Goal: Transaction & Acquisition: Book appointment/travel/reservation

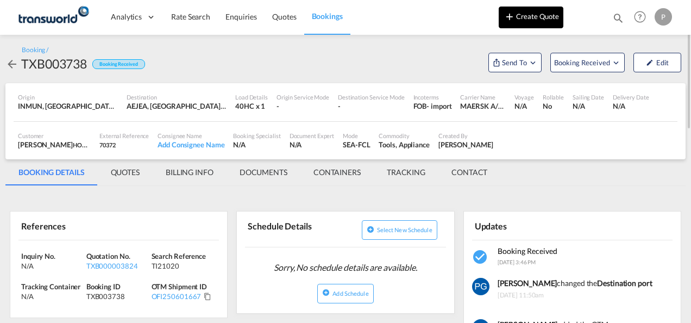
click at [517, 21] on button "Create Quote" at bounding box center [531, 18] width 65 height 22
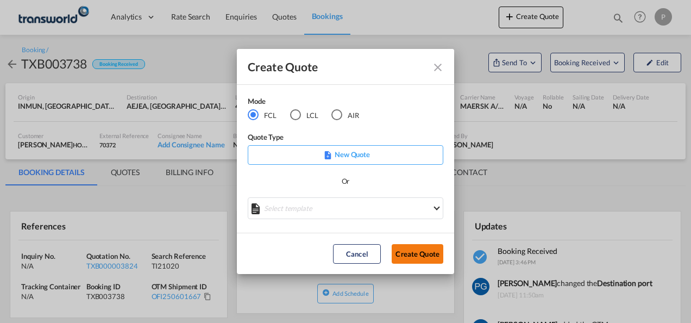
click at [419, 252] on button "Create Quote" at bounding box center [418, 254] width 52 height 20
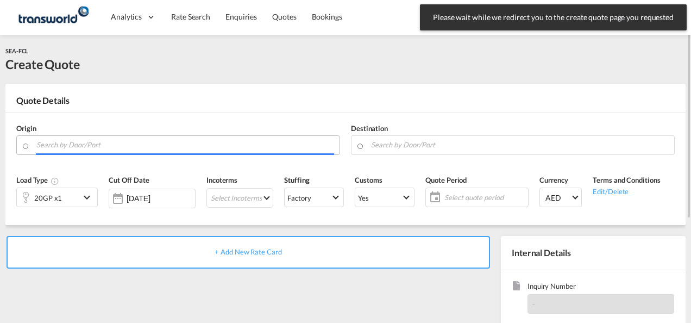
click at [187, 142] on input "Search by Door/Port" at bounding box center [185, 144] width 298 height 19
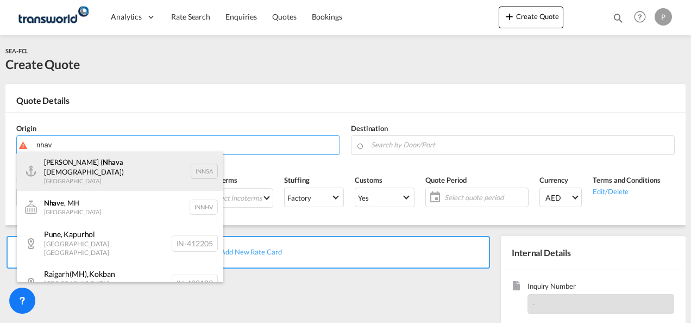
click at [131, 171] on div "[PERSON_NAME] ( Nhav a Sheva) [GEOGRAPHIC_DATA] INNSA" at bounding box center [120, 171] width 206 height 39
type input "[PERSON_NAME] ([PERSON_NAME]), [GEOGRAPHIC_DATA]"
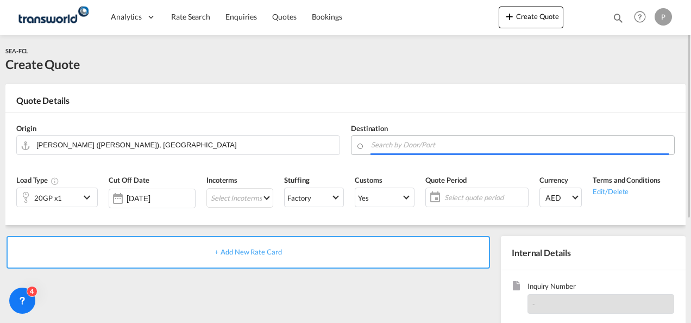
click at [418, 146] on input "Search by Door/Port" at bounding box center [520, 144] width 298 height 19
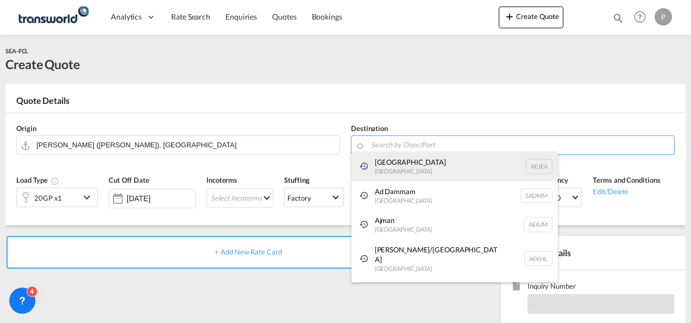
click at [408, 171] on div "[GEOGRAPHIC_DATA] [GEOGRAPHIC_DATA]" at bounding box center [455, 166] width 206 height 29
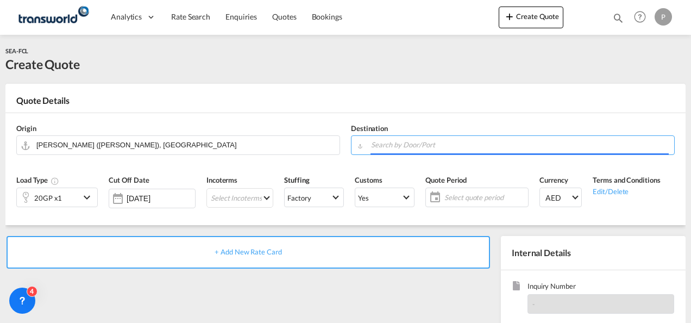
type input "[GEOGRAPHIC_DATA], [GEOGRAPHIC_DATA]"
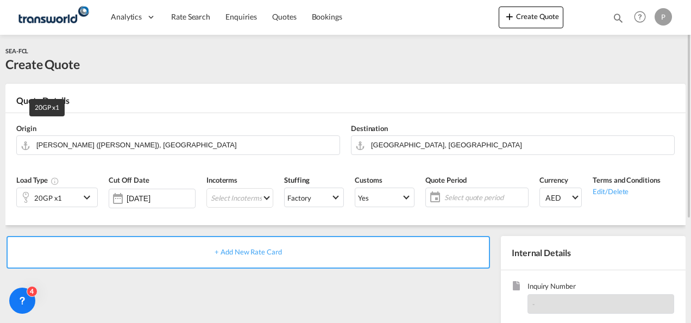
click at [52, 204] on div "20GP x1" at bounding box center [48, 197] width 28 height 15
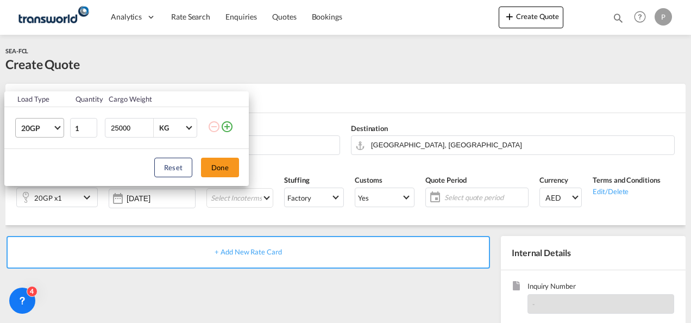
click at [50, 133] on span "20GP" at bounding box center [37, 128] width 32 height 11
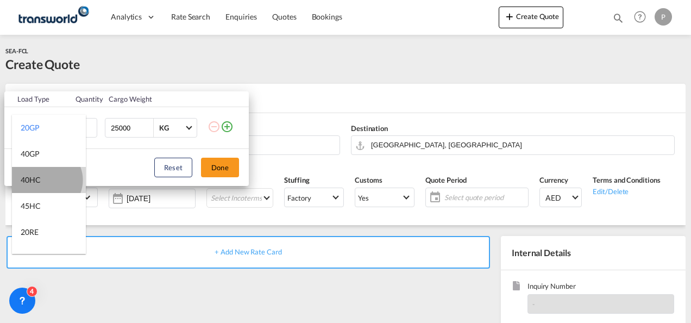
click at [46, 179] on md-option "40HC" at bounding box center [49, 180] width 74 height 26
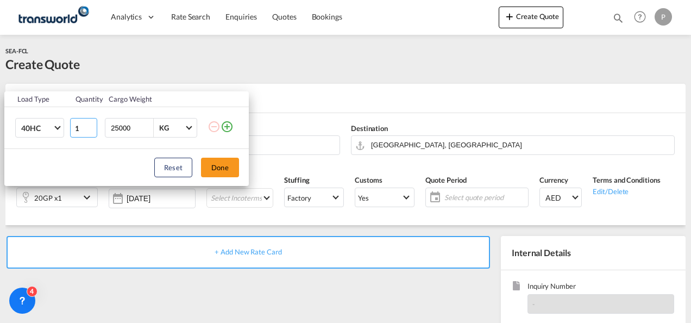
click at [80, 129] on input "1" at bounding box center [83, 128] width 27 height 20
type input "6"
click at [222, 163] on button "Done" at bounding box center [220, 168] width 38 height 20
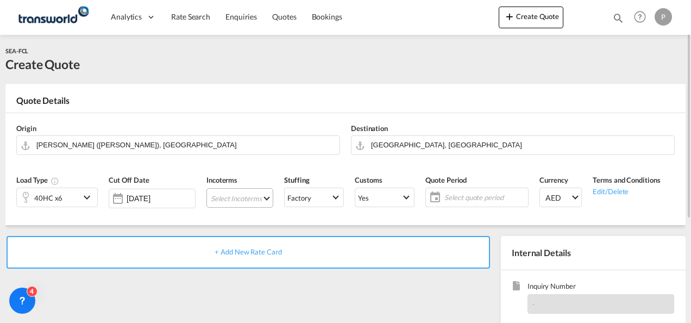
click at [227, 198] on md-select "Select Incoterms EXW - import Ex Works CIF - import Cost,Insurance and Freight …" at bounding box center [239, 198] width 67 height 20
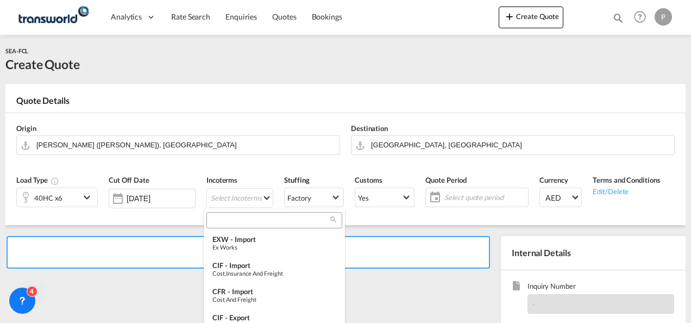
click at [227, 223] on input "search" at bounding box center [270, 220] width 121 height 10
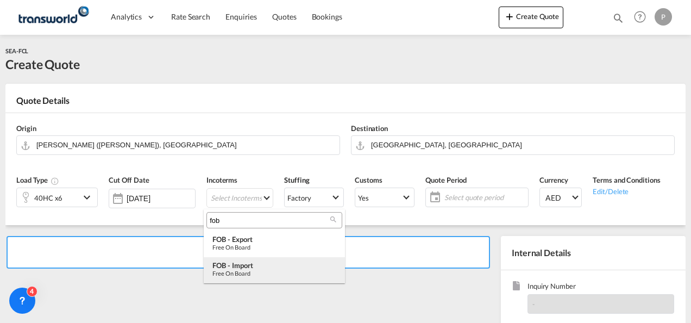
type input "fob"
type md-option "[object Object]"
click at [241, 274] on div "Free on Board" at bounding box center [274, 273] width 124 height 7
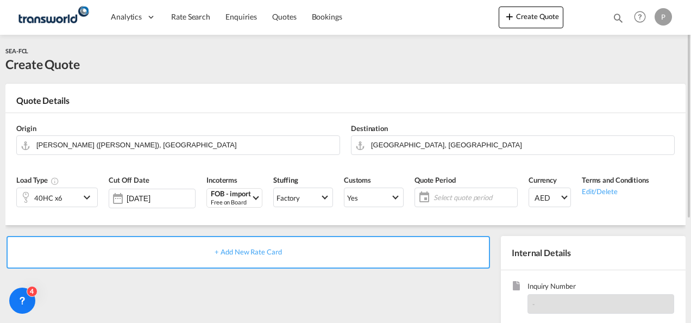
click at [458, 200] on span "Select quote period" at bounding box center [474, 197] width 81 height 10
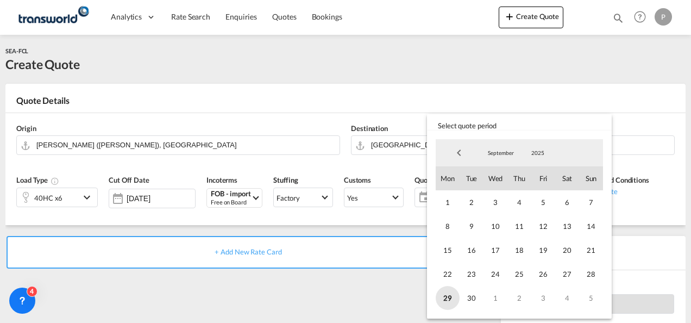
click at [452, 291] on span "29" at bounding box center [448, 298] width 24 height 24
click at [502, 146] on md-select-value "September" at bounding box center [501, 153] width 37 height 16
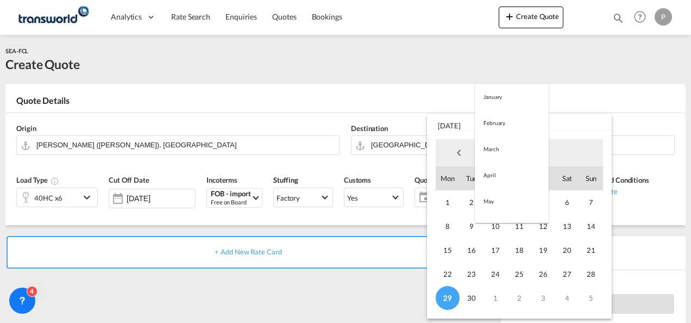
scroll to position [152, 0]
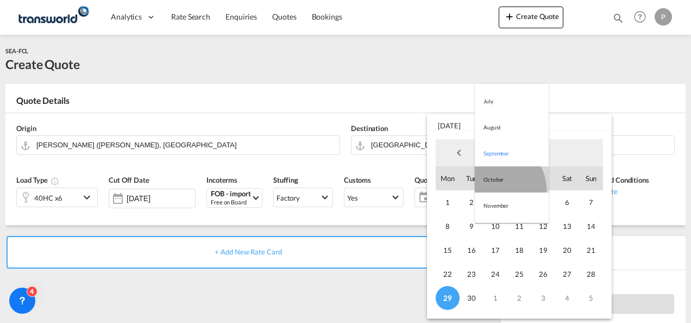
click at [502, 188] on md-option "October" at bounding box center [512, 179] width 74 height 26
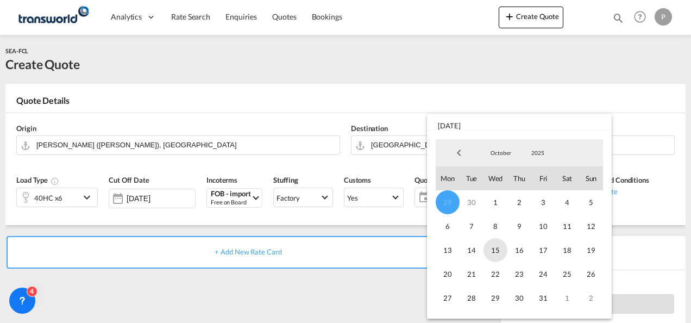
click at [498, 246] on span "15" at bounding box center [496, 250] width 24 height 24
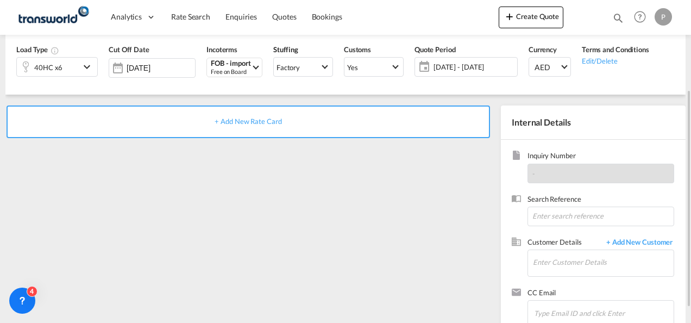
scroll to position [131, 0]
click at [551, 214] on input at bounding box center [601, 216] width 147 height 20
type input "TWG982"
click at [569, 263] on input "Enter Customer Details" at bounding box center [603, 261] width 141 height 24
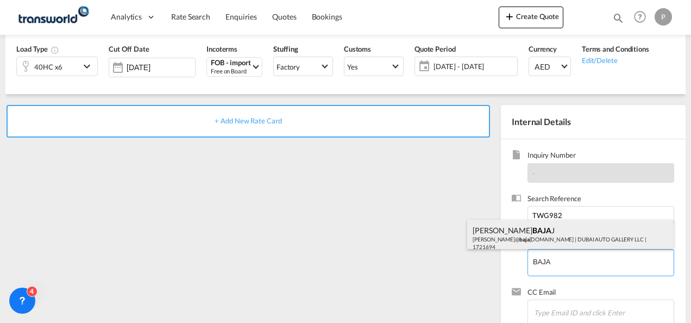
click at [559, 246] on div "[PERSON_NAME] BAJA J [PERSON_NAME]@ baja [DOMAIN_NAME] | DUBAI AUTO GALLERY LLC…" at bounding box center [570, 238] width 206 height 37
type input "DUBAI AUTO GALLERY LLC, [PERSON_NAME], [PERSON_NAME][EMAIL_ADDRESS][DOMAIN_NAME]"
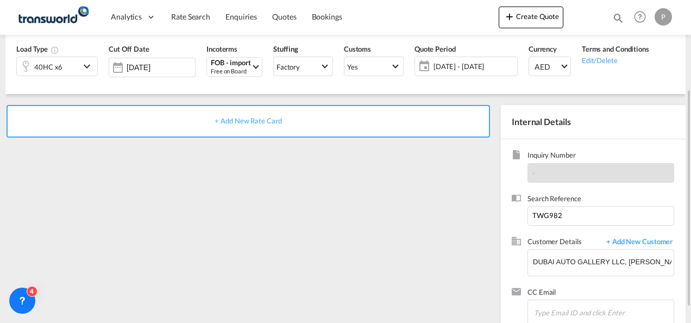
click at [245, 127] on div "+ Add New Rate Card" at bounding box center [249, 121] width 484 height 33
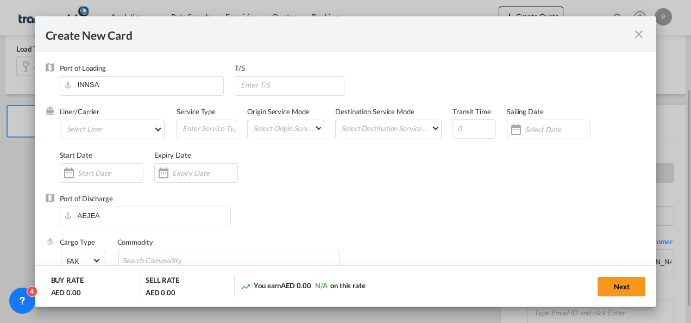
type input "Basic Ocean Freight"
select select "per equipment"
click at [129, 130] on md-select "Select Liner 2HM LOGISTICS D.O.O. / TDWC-CAPODISTRI 2HM LOGISTICS D.O.O. / TDWC…" at bounding box center [113, 130] width 104 height 20
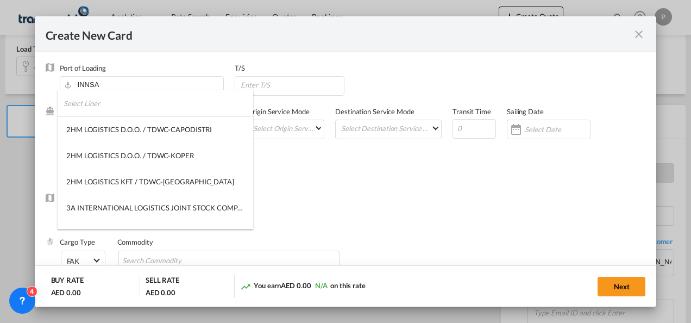
click at [137, 104] on input "search" at bounding box center [159, 103] width 190 height 26
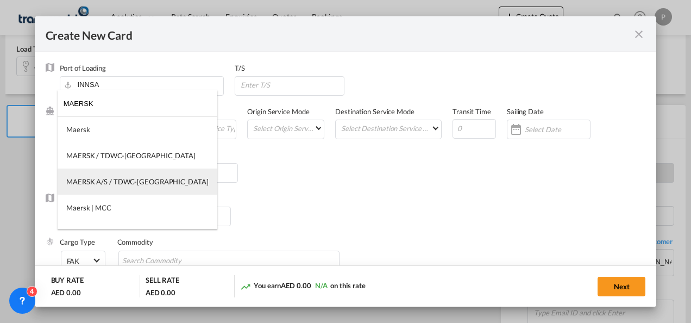
type input "MAERSK"
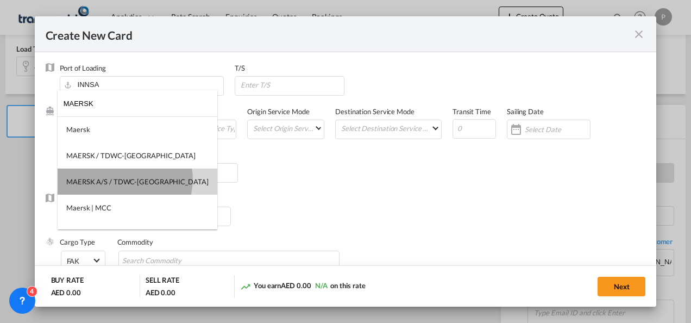
click at [124, 179] on div "MAERSK A/S / TDWC-[GEOGRAPHIC_DATA]" at bounding box center [137, 182] width 142 height 10
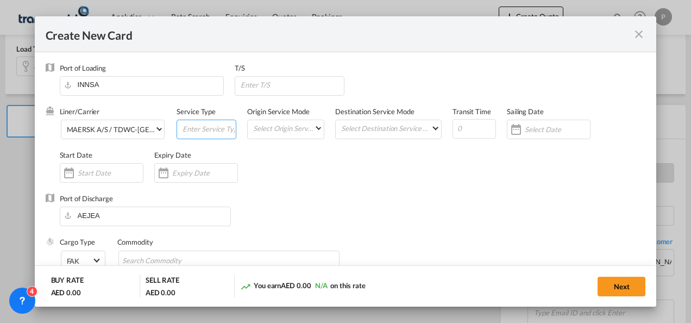
click at [199, 129] on input "Create New CardPort ..." at bounding box center [208, 128] width 54 height 16
type input "FOB IMPORT"
click at [195, 173] on input "Create New CardPort ..." at bounding box center [204, 172] width 65 height 9
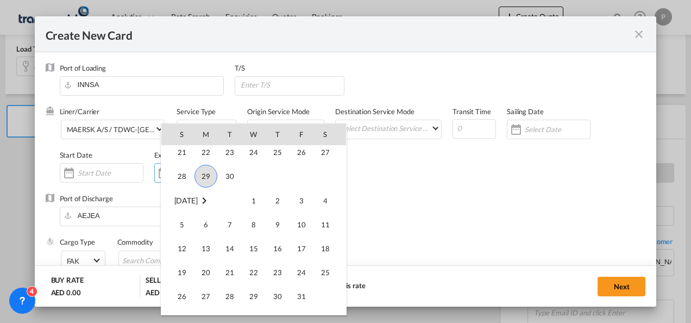
scroll to position [251820, 0]
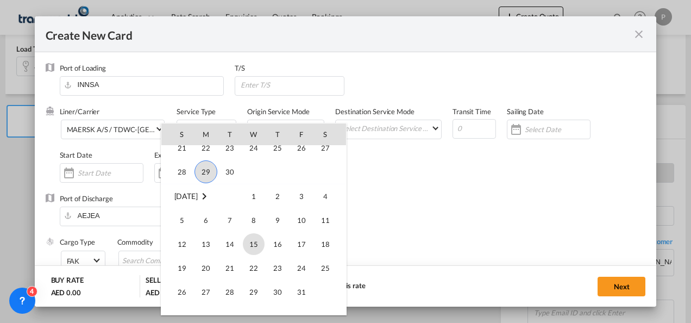
click at [252, 247] on span "15" at bounding box center [254, 244] width 22 height 22
type input "[DATE]"
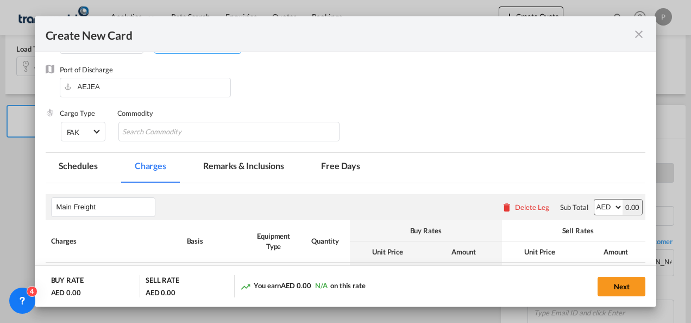
scroll to position [130, 0]
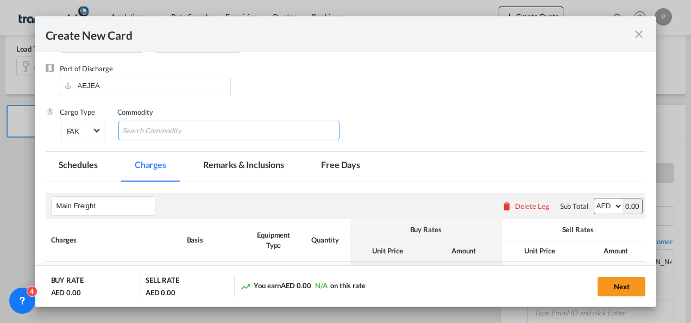
click at [168, 132] on input "Chips input." at bounding box center [171, 130] width 99 height 17
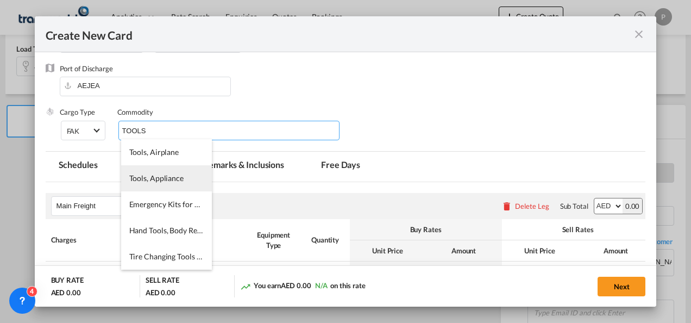
type input "TOOLS"
click at [158, 176] on span "Tools, Appliance" at bounding box center [156, 177] width 54 height 9
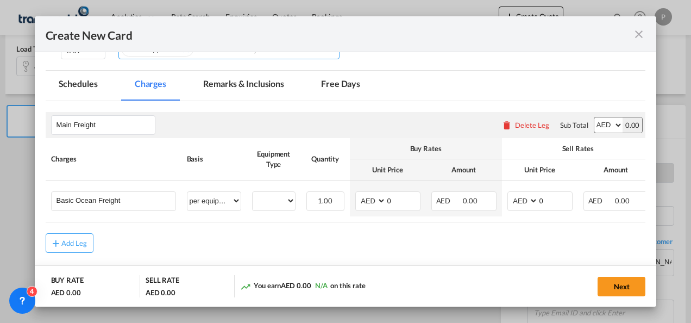
scroll to position [210, 0]
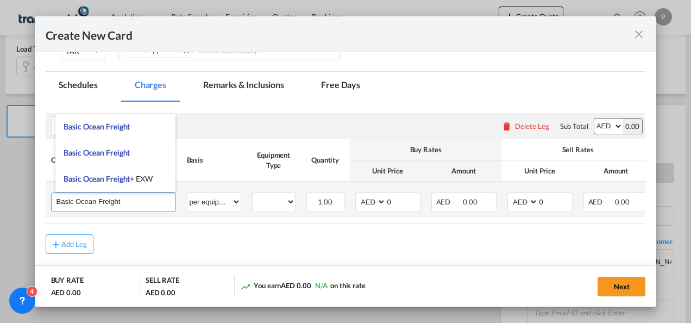
click at [125, 202] on input "Basic Ocean Freight" at bounding box center [116, 201] width 119 height 16
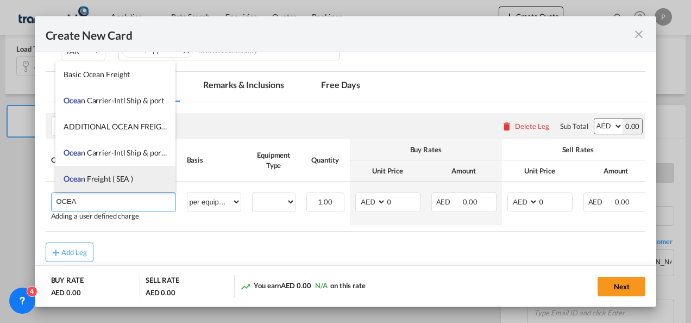
click at [115, 179] on span "Ocea n Freight ( SEA )" at bounding box center [99, 178] width 70 height 9
type input "Ocean Freight ( SEA )"
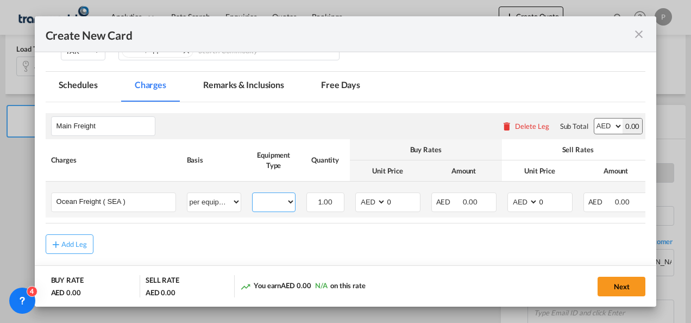
click at [284, 199] on select "40HC" at bounding box center [274, 202] width 42 height 15
click at [238, 205] on select "per equipment per container per B/L per shipping bill per shipment % on freight…" at bounding box center [213, 201] width 53 height 17
select select "per shipment"
click at [187, 193] on select "per equipment per container per B/L per shipping bill per shipment % on freight…" at bounding box center [213, 201] width 53 height 17
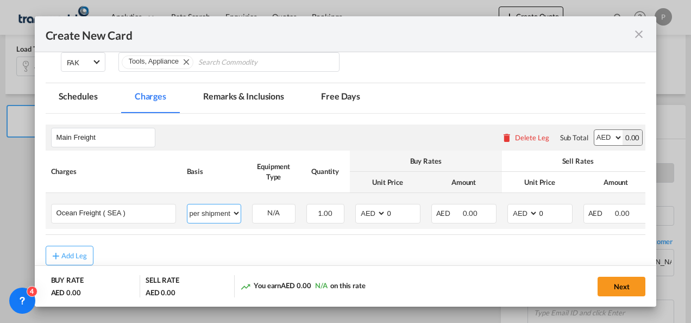
scroll to position [258, 0]
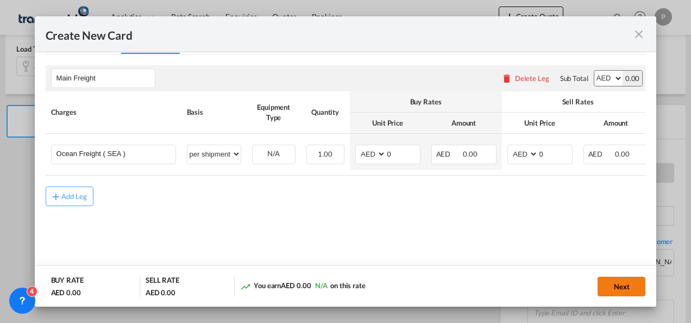
click at [615, 289] on button "Next" at bounding box center [622, 287] width 48 height 20
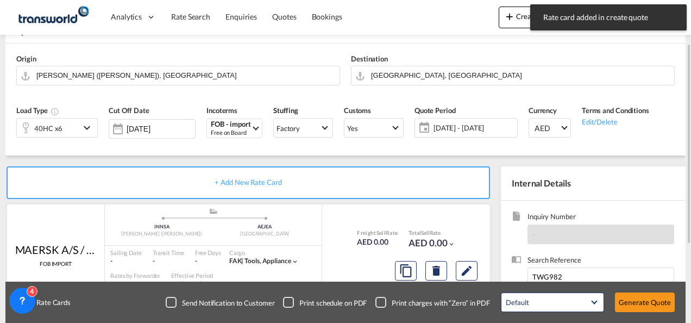
scroll to position [180, 0]
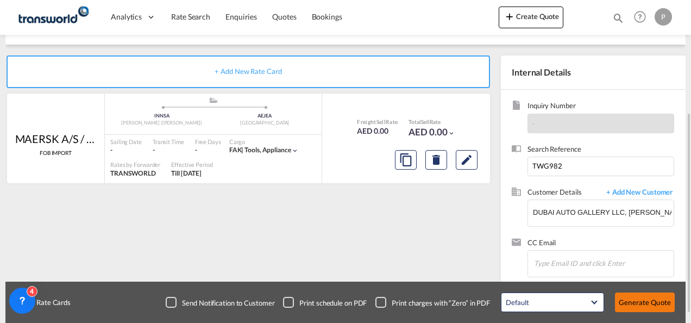
click at [650, 301] on button "Generate Quote" at bounding box center [645, 302] width 60 height 20
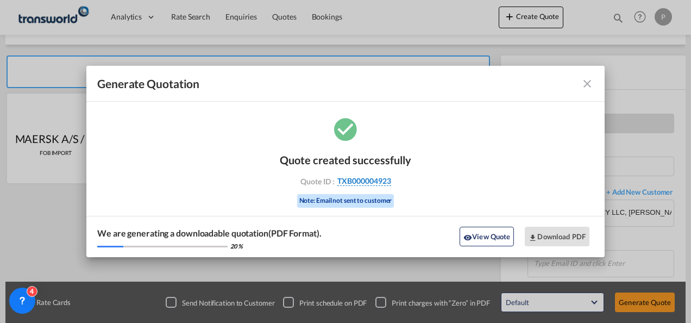
click at [380, 180] on span "TXB000004923" at bounding box center [364, 181] width 54 height 10
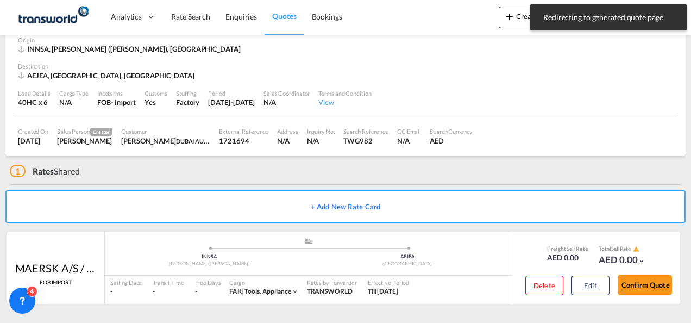
scroll to position [54, 0]
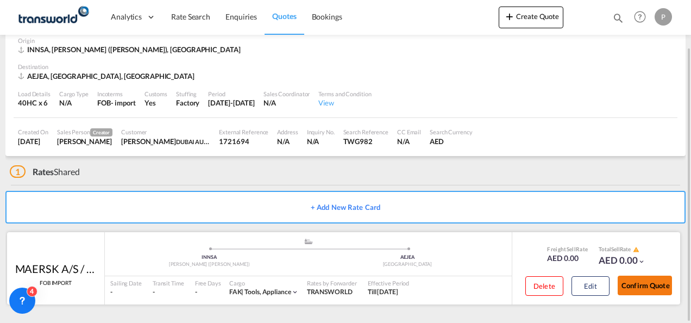
click at [624, 287] on button "Confirm Quote" at bounding box center [645, 286] width 54 height 20
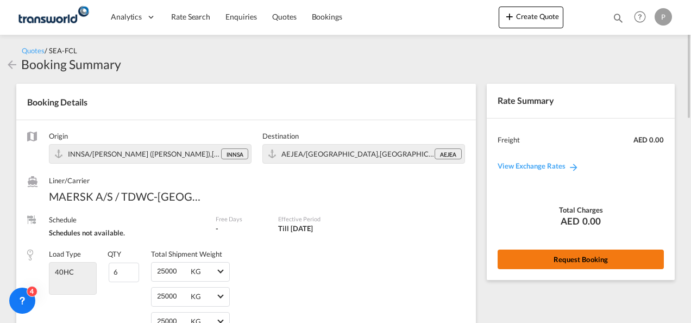
click at [529, 259] on button "Request Booking" at bounding box center [581, 259] width 166 height 20
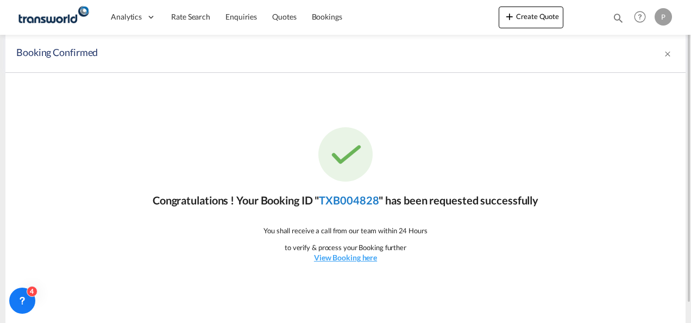
click at [348, 201] on link "TXB004828" at bounding box center [349, 199] width 60 height 13
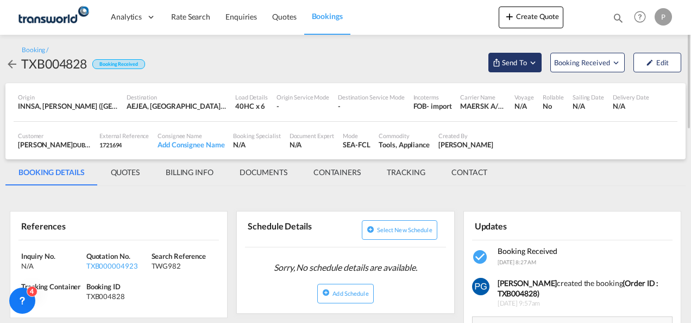
click at [504, 60] on span "Send To" at bounding box center [514, 62] width 27 height 11
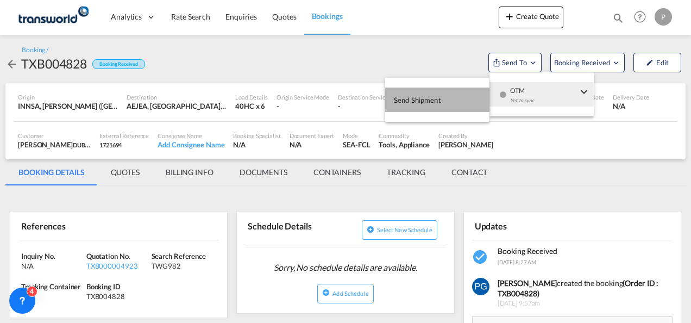
click at [461, 96] on button "Send Shipment" at bounding box center [437, 99] width 104 height 24
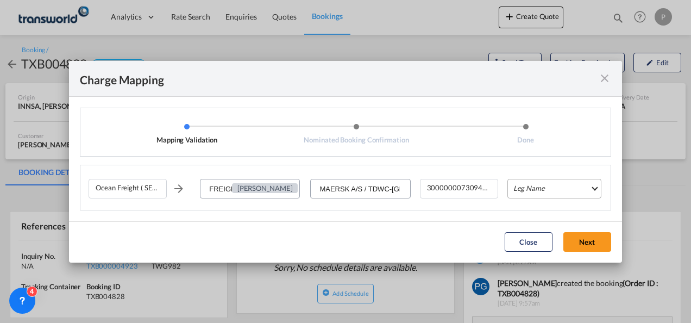
click at [540, 188] on md-select "Leg Name HANDLING ORIGIN VESSEL HANDLING DESTINATION OTHERS TL PICK UP CUSTOMS …" at bounding box center [555, 189] width 94 height 20
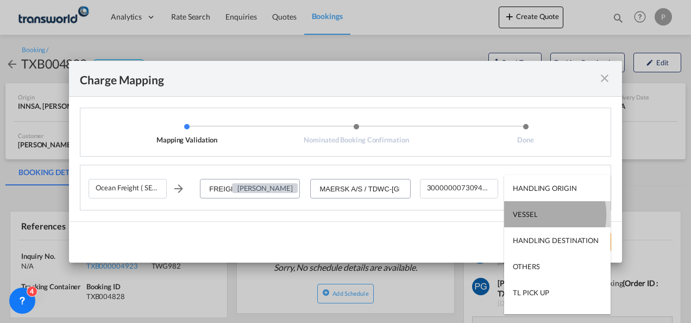
click at [541, 215] on md-option "VESSEL" at bounding box center [557, 214] width 107 height 26
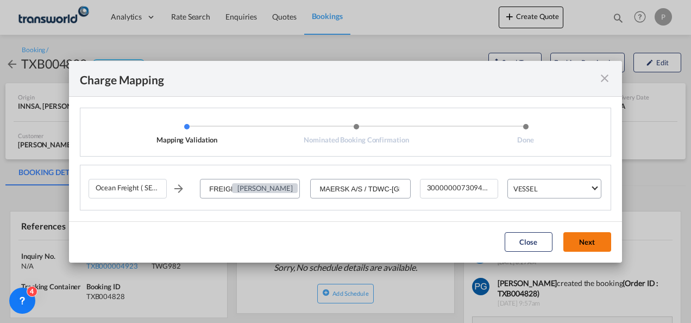
click at [585, 241] on button "Next" at bounding box center [588, 242] width 48 height 20
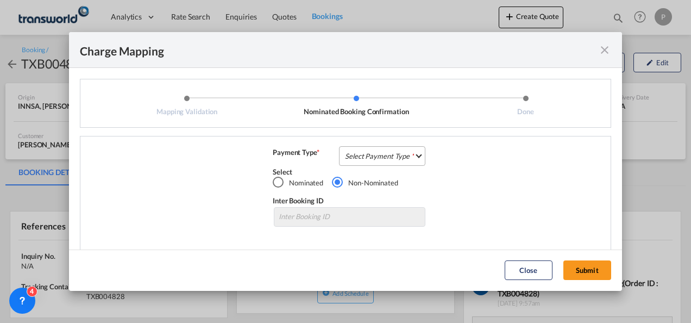
click at [391, 154] on md-select "Select Payment Type COLLECT PREPAID" at bounding box center [382, 156] width 86 height 20
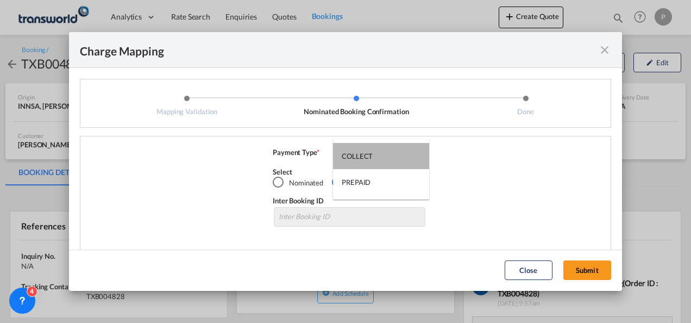
click at [391, 154] on md-option "COLLECT" at bounding box center [381, 156] width 96 height 26
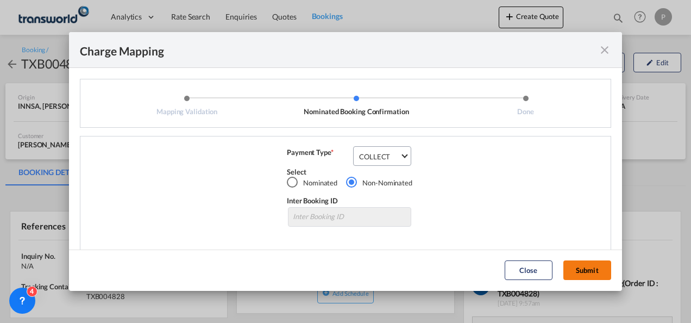
click at [587, 267] on button "Submit" at bounding box center [588, 270] width 48 height 20
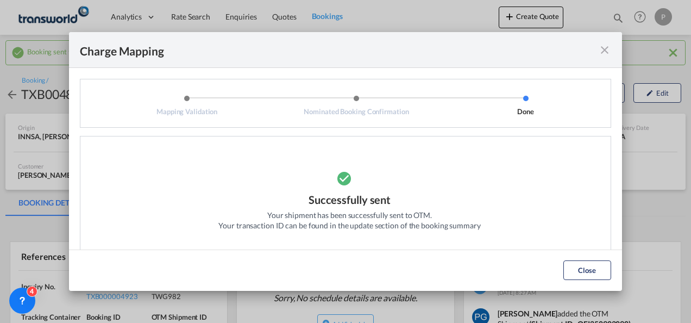
click at [603, 46] on md-icon "icon-close fg-AAA8AD cursor" at bounding box center [604, 49] width 13 height 13
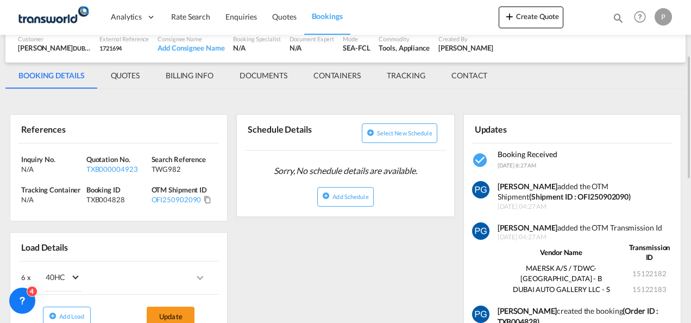
scroll to position [133, 0]
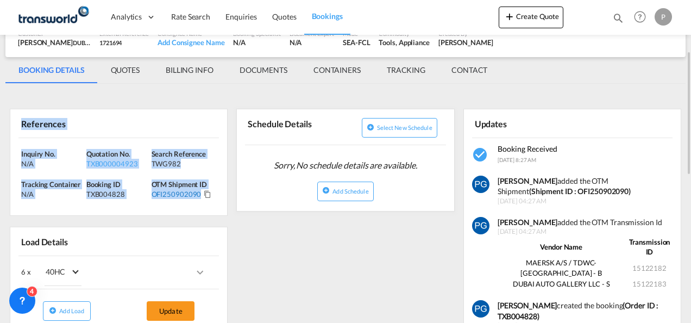
drag, startPoint x: 22, startPoint y: 122, endPoint x: 199, endPoint y: 197, distance: 192.6
click at [199, 197] on div "References Inquiry No. N/A Quotation No. TXB000004923 Search Reference TWG982 T…" at bounding box center [119, 162] width 218 height 107
copy div "References Inquiry No. N/A Quotation No. TXB000004923 Search Reference TWG982 T…"
click at [521, 13] on button "Create Quote" at bounding box center [531, 18] width 65 height 22
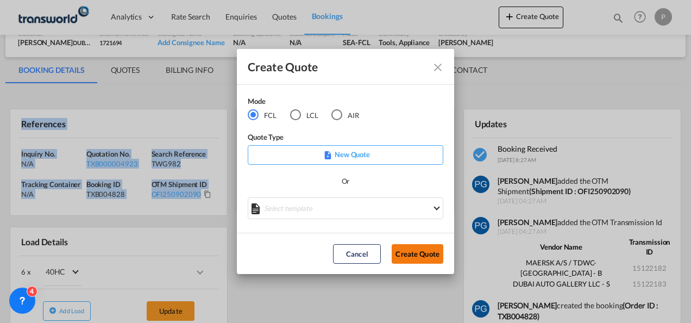
click at [415, 249] on button "Create Quote" at bounding box center [418, 254] width 52 height 20
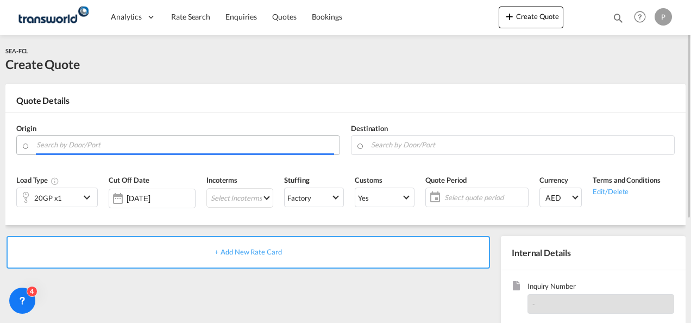
click at [105, 140] on input "Search by Door/Port" at bounding box center [185, 144] width 298 height 19
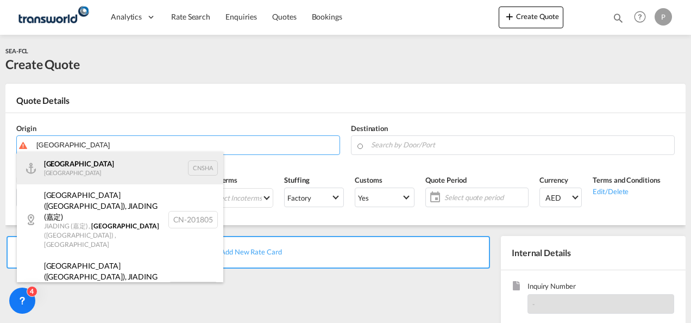
click at [105, 166] on div "Shanghai [GEOGRAPHIC_DATA] CNSHA" at bounding box center [120, 168] width 206 height 33
type input "[GEOGRAPHIC_DATA], [GEOGRAPHIC_DATA]"
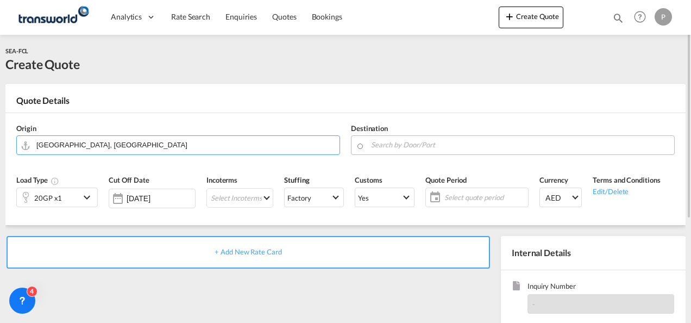
click at [454, 142] on input "Search by Door/Port" at bounding box center [520, 144] width 298 height 19
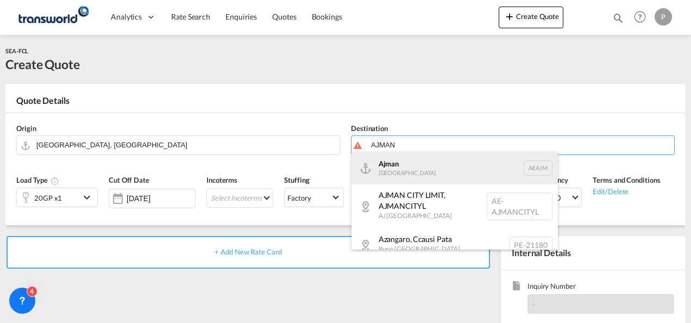
click at [441, 170] on div "Ajman [GEOGRAPHIC_DATA] [GEOGRAPHIC_DATA]" at bounding box center [455, 168] width 206 height 33
type input "Ajman, AEAJM"
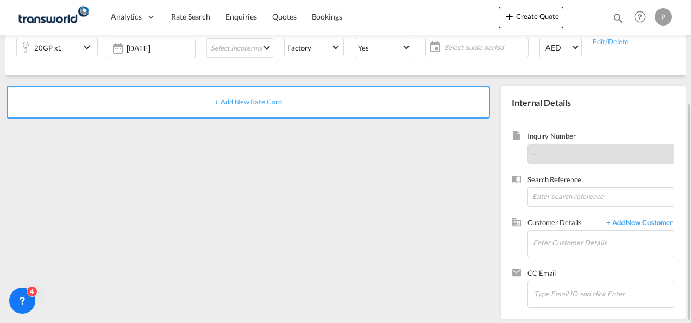
scroll to position [153, 0]
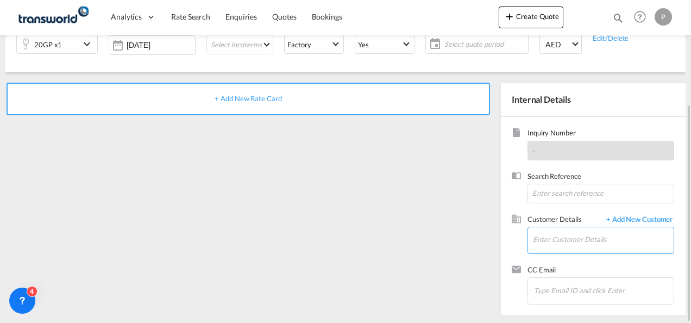
click at [559, 238] on input "Enter Customer Details" at bounding box center [603, 239] width 141 height 24
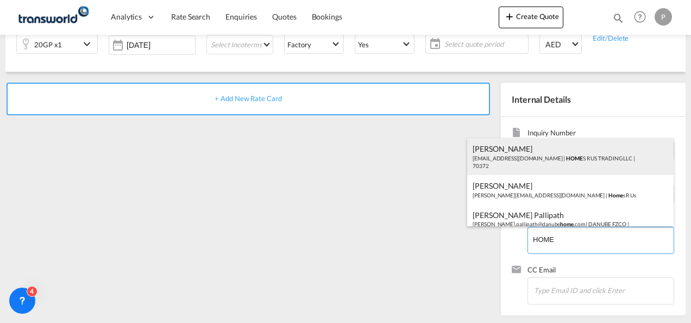
click at [583, 153] on div "Abhay S [EMAIL_ADDRESS][DOMAIN_NAME] | HOME S R US TRADING LLC | 70372" at bounding box center [570, 156] width 206 height 37
type input "HOMES R US TRADING LLC, Abhay S, [EMAIL_ADDRESS][DOMAIN_NAME]"
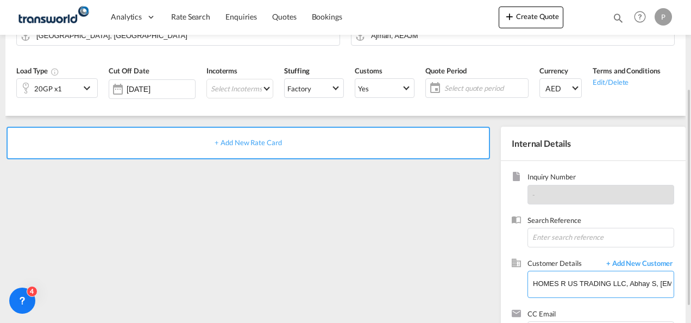
scroll to position [106, 0]
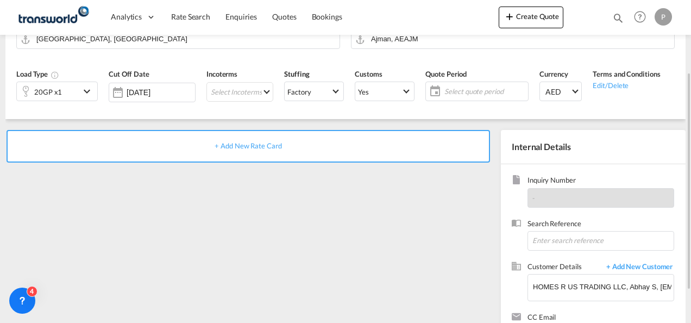
click at [82, 88] on md-icon "icon-chevron-down" at bounding box center [88, 91] width 16 height 13
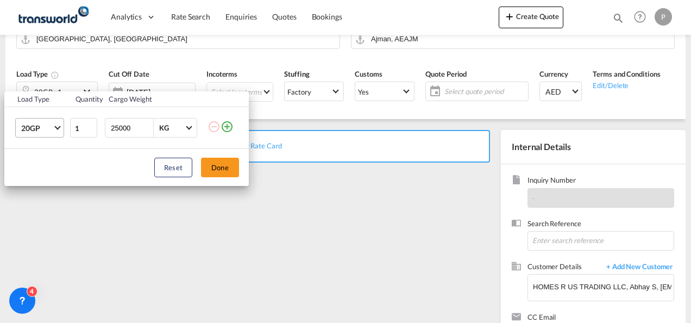
click at [46, 128] on span "20GP" at bounding box center [37, 128] width 32 height 11
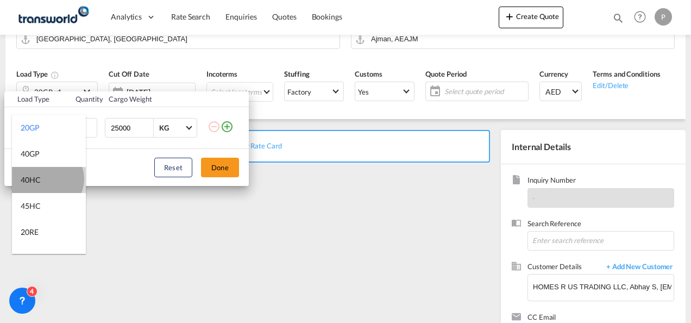
click at [47, 178] on md-option "40HC" at bounding box center [49, 180] width 74 height 26
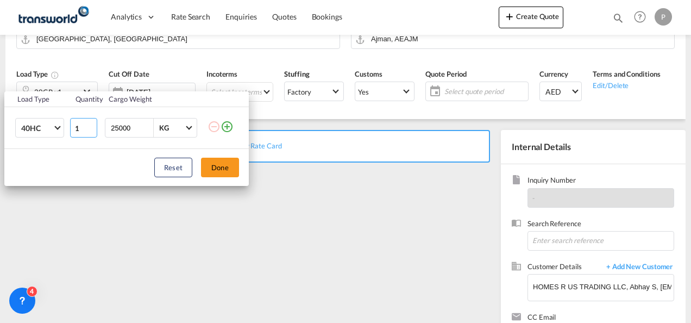
click at [79, 127] on input "1" at bounding box center [83, 128] width 27 height 20
type input "2"
click at [227, 163] on button "Done" at bounding box center [220, 168] width 38 height 20
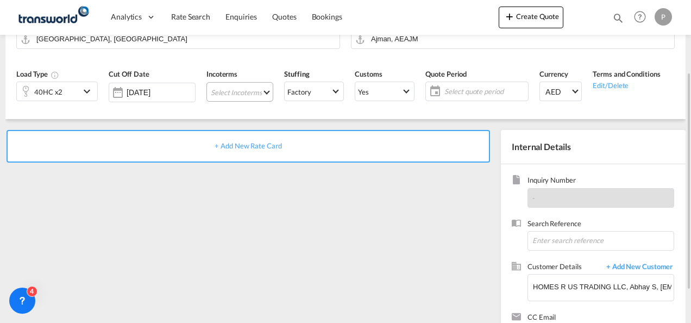
click at [246, 92] on md-select "Select Incoterms EXW - import Ex Works CIF - import Cost,Insurance and Freight …" at bounding box center [239, 92] width 67 height 20
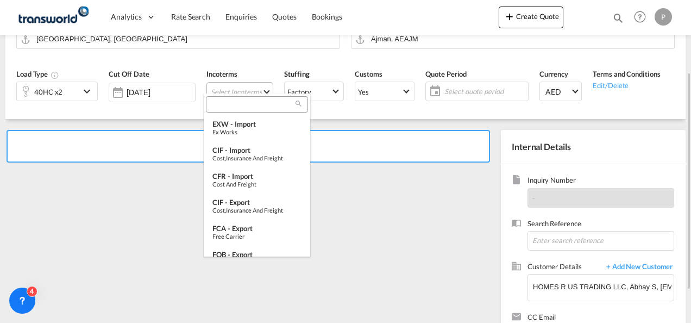
scroll to position [4, 0]
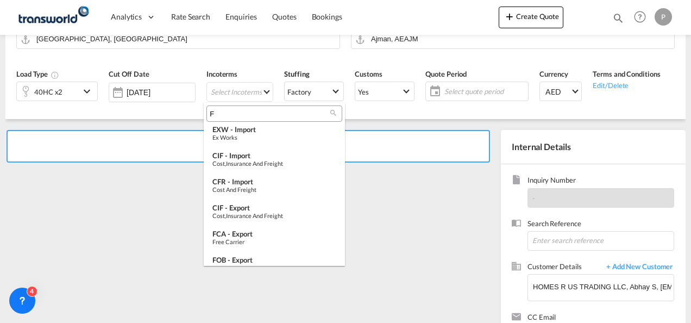
click at [234, 112] on input "F" at bounding box center [270, 114] width 121 height 10
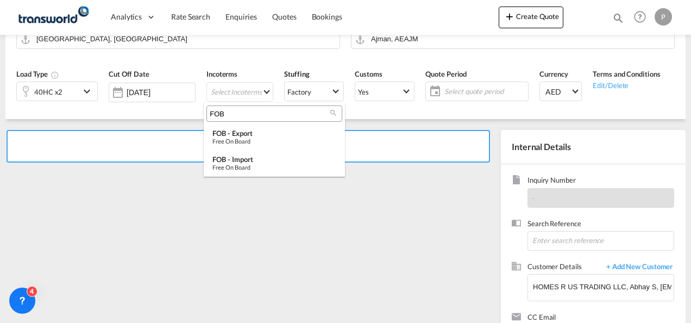
scroll to position [0, 0]
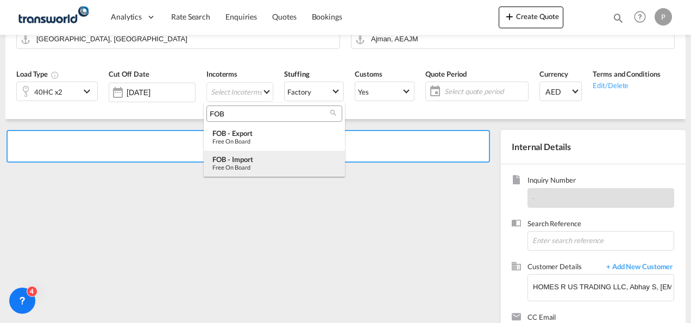
type input "FOB"
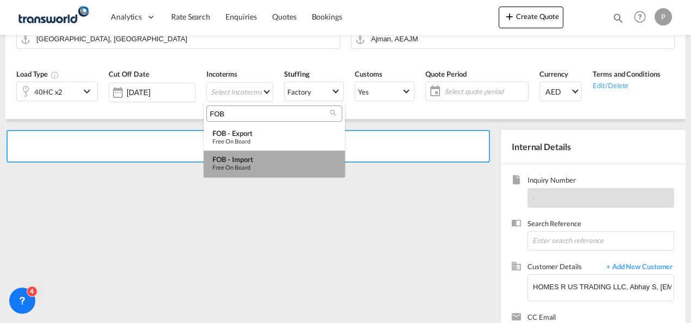
click at [255, 161] on div "FOB - import" at bounding box center [274, 159] width 124 height 9
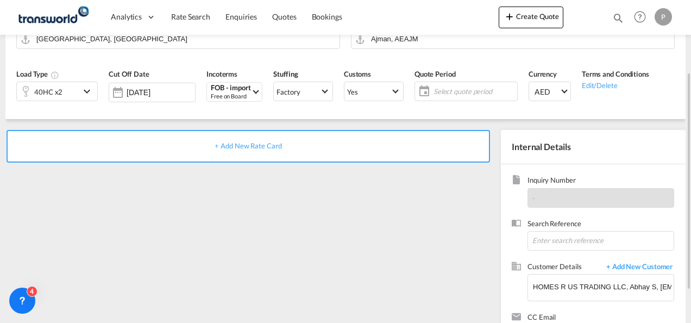
click at [464, 89] on span "Select quote period" at bounding box center [474, 91] width 81 height 10
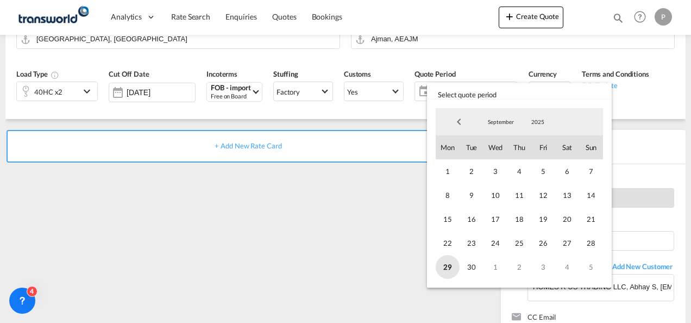
click at [451, 260] on span "29" at bounding box center [448, 267] width 24 height 24
click at [508, 122] on span "September" at bounding box center [501, 122] width 35 height 8
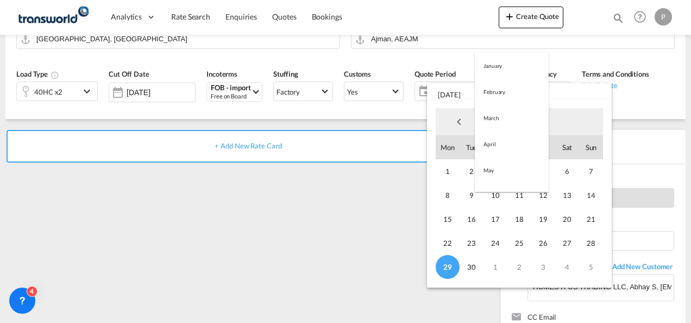
scroll to position [152, 0]
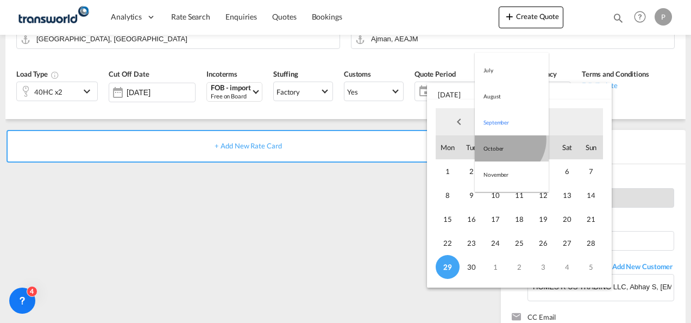
click at [505, 140] on md-option "October" at bounding box center [512, 148] width 74 height 26
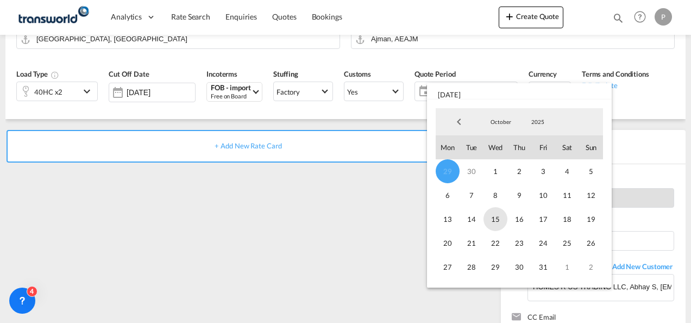
click at [503, 215] on span "15" at bounding box center [496, 219] width 24 height 24
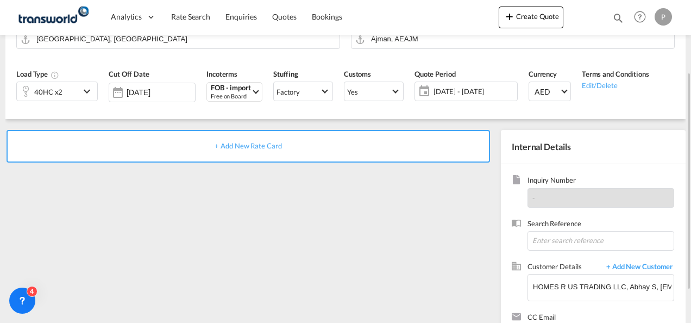
scroll to position [153, 0]
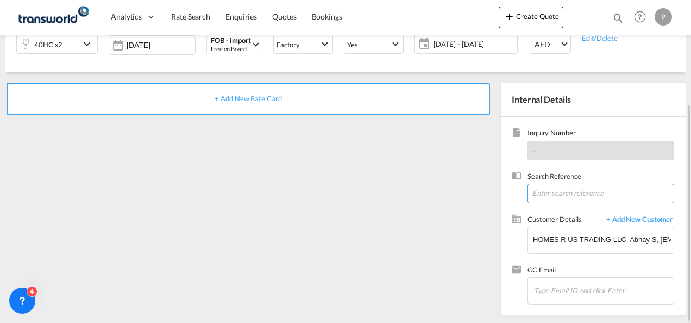
click at [571, 194] on input at bounding box center [601, 194] width 147 height 20
type input "U/25B/F083"
click at [247, 102] on div "+ Add New Rate Card" at bounding box center [249, 99] width 484 height 33
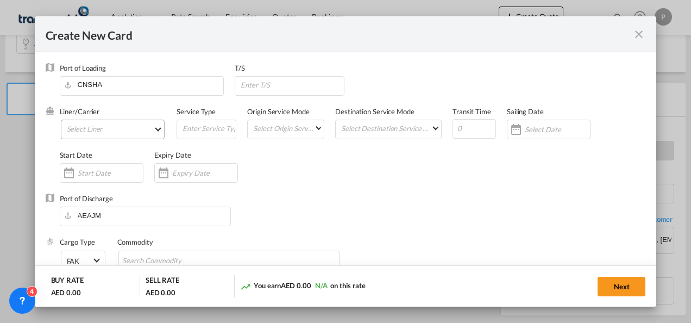
type input "Basic Ocean Freight"
select select "per equipment"
click at [95, 132] on md-select "Select Liner 2HM LOGISTICS D.O.O. / TDWC-CAPODISTRI 2HM LOGISTICS D.O.O. / TDWC…" at bounding box center [113, 130] width 104 height 20
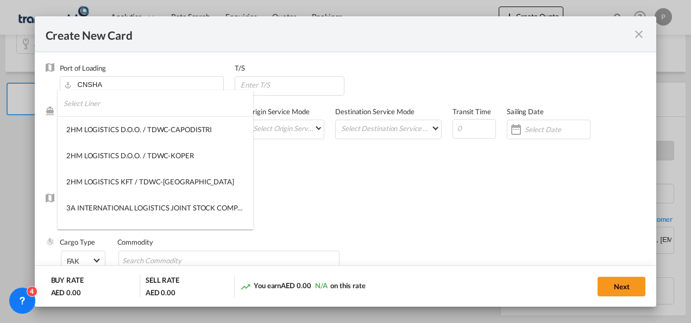
click at [97, 105] on input "search" at bounding box center [159, 103] width 190 height 26
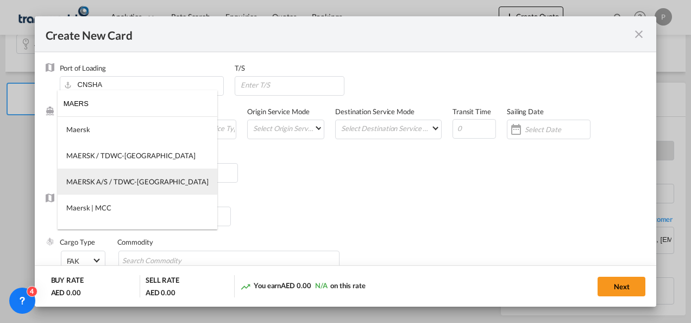
type input "MAERS"
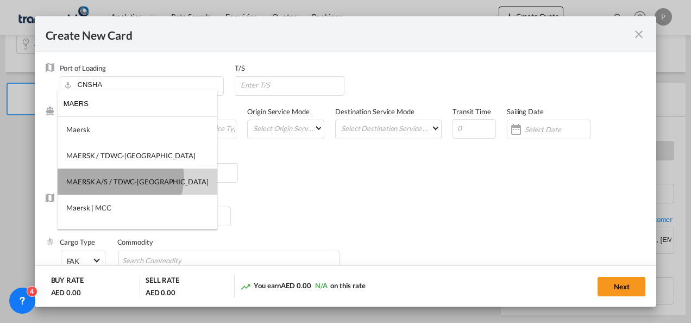
click at [120, 177] on div "MAERSK A/S / TDWC-[GEOGRAPHIC_DATA]" at bounding box center [137, 182] width 142 height 10
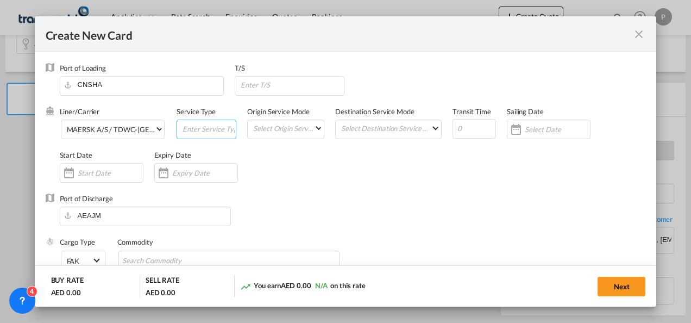
click at [192, 130] on input "Create New Card ..." at bounding box center [208, 128] width 54 height 16
type input "FOB IMPORT"
click at [205, 174] on input "Create New Card ..." at bounding box center [204, 172] width 65 height 9
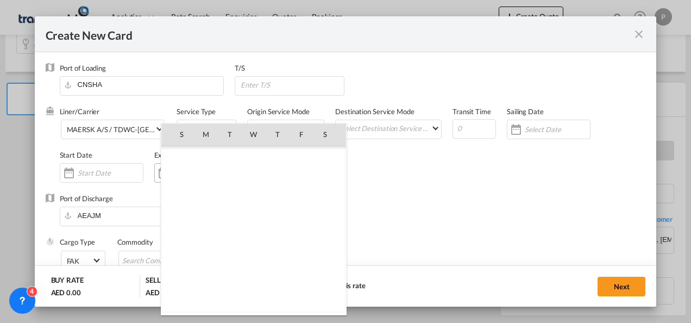
scroll to position [251714, 0]
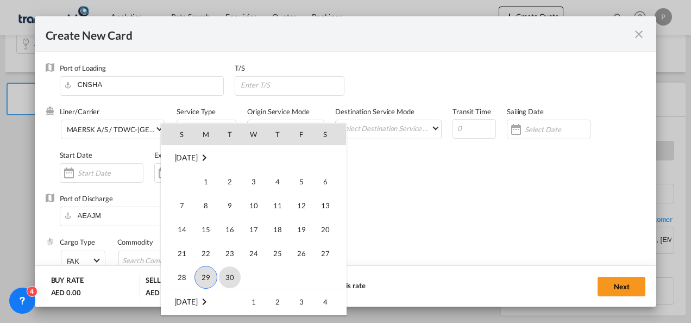
click at [233, 274] on span "30" at bounding box center [230, 277] width 22 height 22
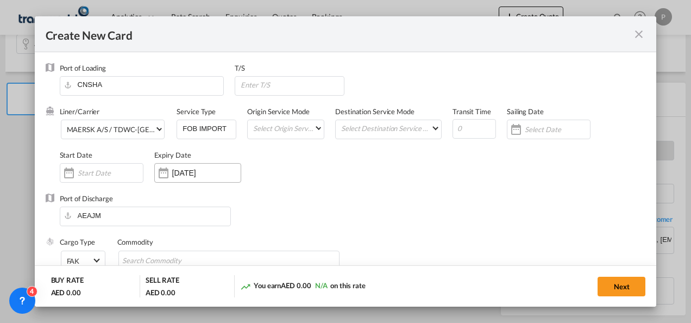
click at [200, 176] on input "[DATE]" at bounding box center [206, 172] width 68 height 9
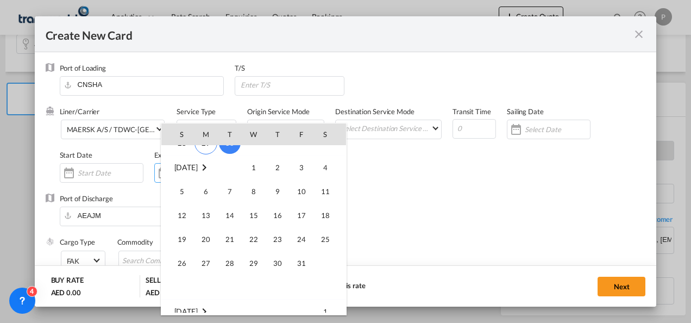
scroll to position [251849, 0]
click at [255, 211] on span "15" at bounding box center [254, 215] width 22 height 22
type input "[DATE]"
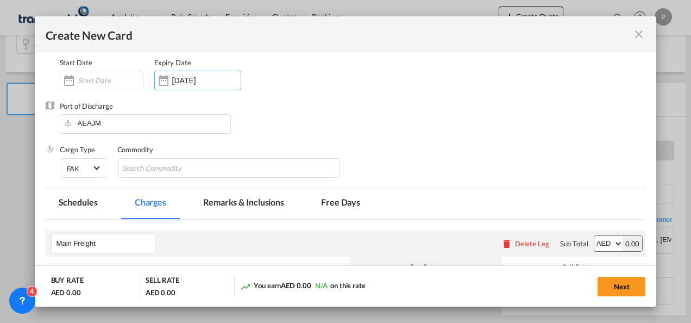
scroll to position [103, 0]
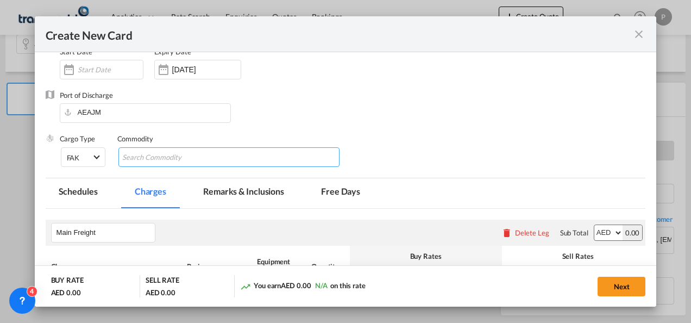
click at [184, 155] on input "Chips input." at bounding box center [171, 157] width 99 height 17
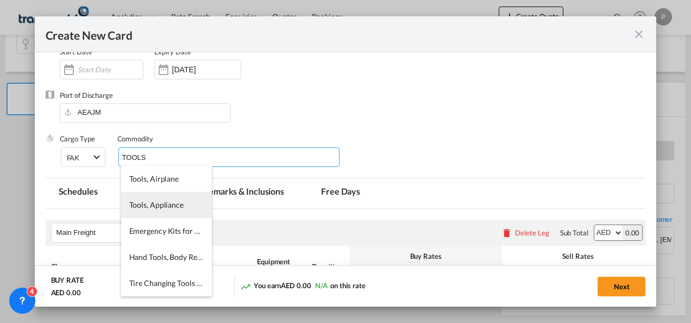
type input "TOOLS"
click at [165, 196] on li "Tools, Appliance" at bounding box center [166, 205] width 91 height 26
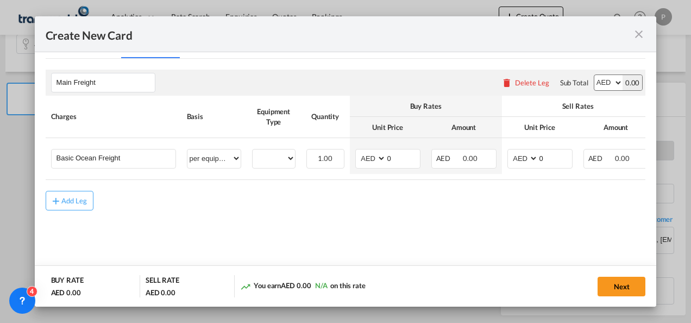
scroll to position [258, 0]
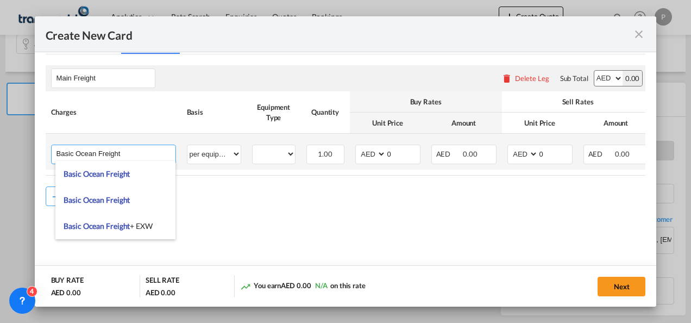
click at [130, 154] on input "Basic Ocean Freight" at bounding box center [116, 153] width 119 height 16
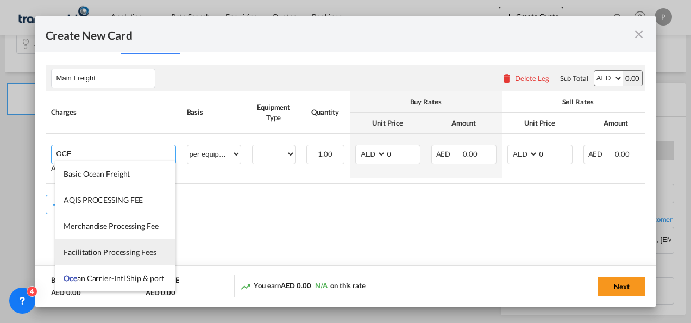
scroll to position [183, 0]
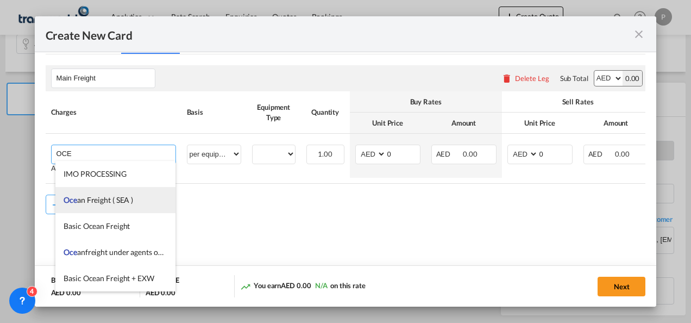
click at [117, 205] on li "Oce an Freight ( SEA )" at bounding box center [115, 200] width 120 height 26
type input "Ocean Freight ( SEA )"
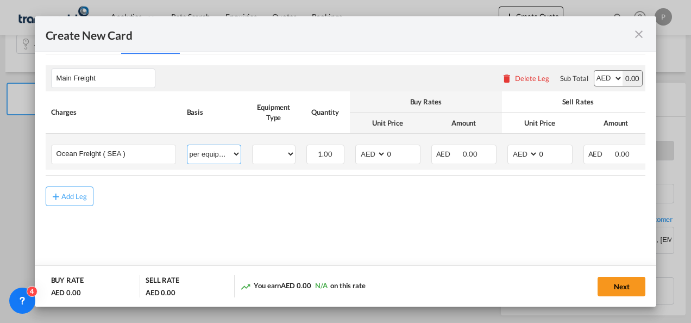
click at [208, 150] on select "per equipment per container per B/L per shipping bill per shipment % on freight…" at bounding box center [213, 153] width 53 height 17
select select "per shipment"
click at [187, 145] on select "per equipment per container per B/L per shipping bill per shipment % on freight…" at bounding box center [213, 153] width 53 height 17
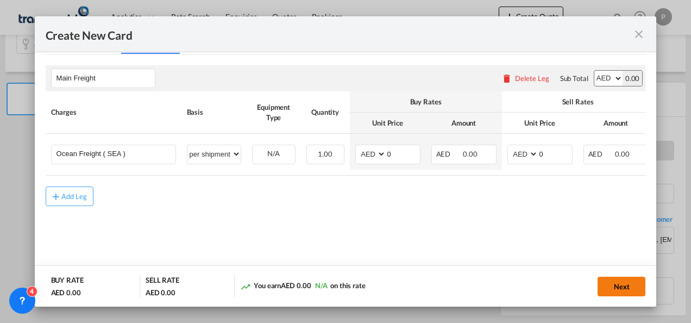
click at [635, 283] on button "Next" at bounding box center [622, 287] width 48 height 20
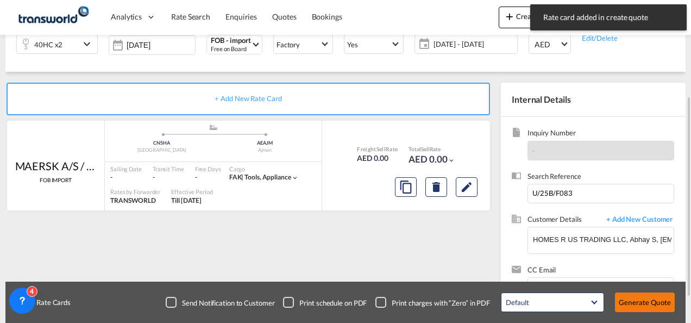
click at [651, 304] on button "Generate Quote" at bounding box center [645, 302] width 60 height 20
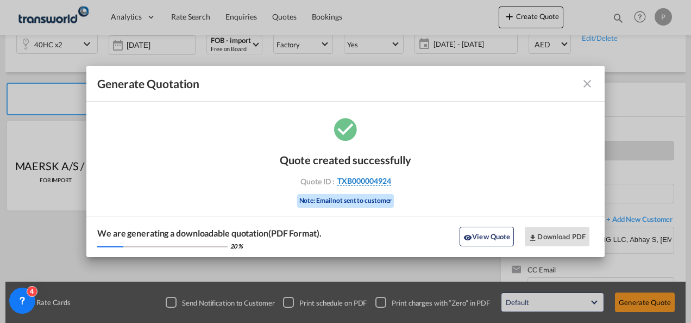
click at [370, 179] on span "TXB000004924" at bounding box center [364, 181] width 54 height 10
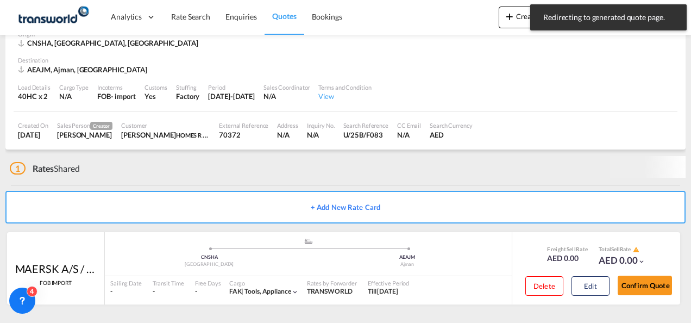
scroll to position [54, 0]
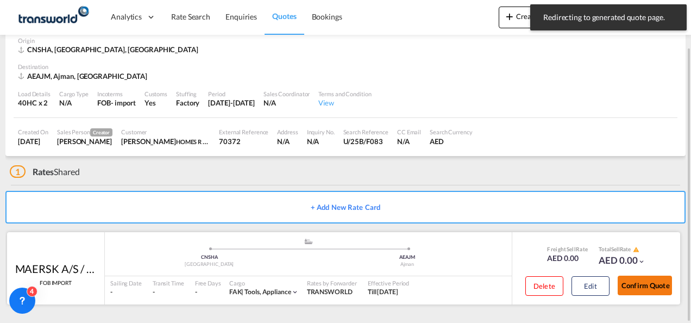
click at [638, 286] on button "Confirm Quote" at bounding box center [645, 286] width 54 height 20
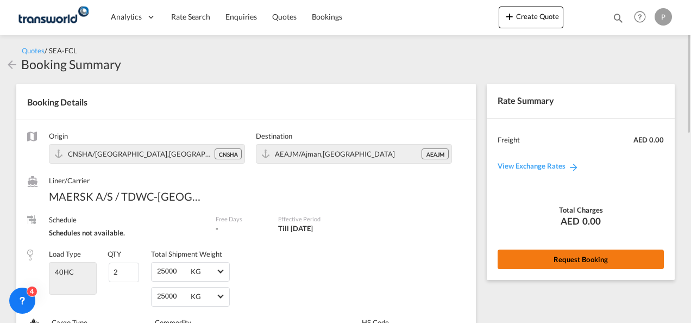
click at [572, 255] on button "Request Booking" at bounding box center [581, 259] width 166 height 20
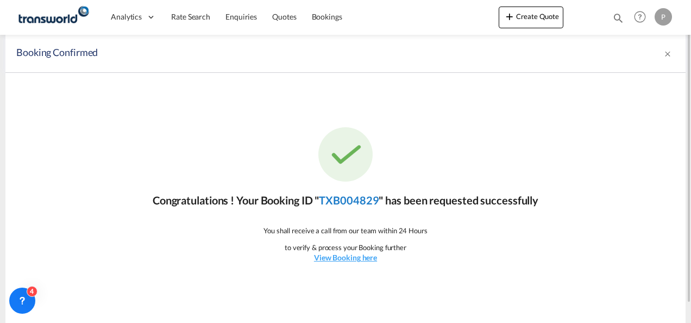
click at [363, 197] on link "TXB004829" at bounding box center [349, 199] width 60 height 13
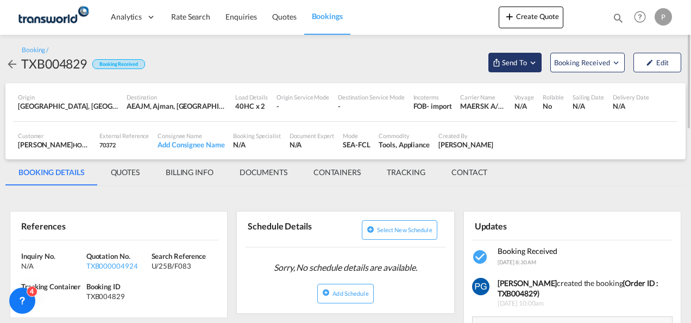
click at [508, 55] on button "Send To" at bounding box center [515, 63] width 53 height 20
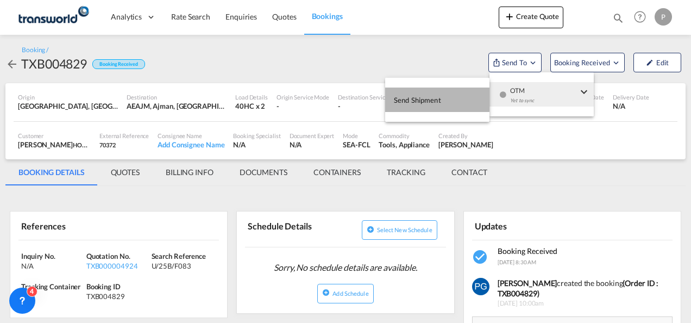
click at [440, 101] on span "Send Shipment" at bounding box center [417, 99] width 47 height 17
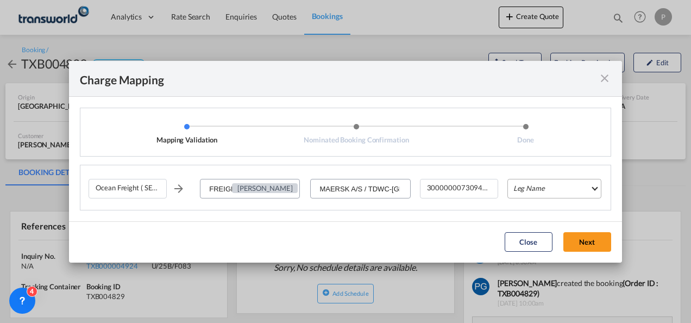
click at [536, 190] on md-select "Leg Name HANDLING ORIGIN VESSEL HANDLING DESTINATION OTHERS TL PICK UP CUSTOMS …" at bounding box center [555, 189] width 94 height 20
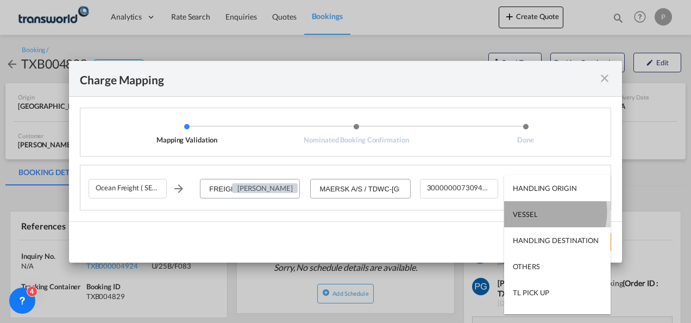
click at [538, 211] on md-option "VESSEL" at bounding box center [557, 214] width 107 height 26
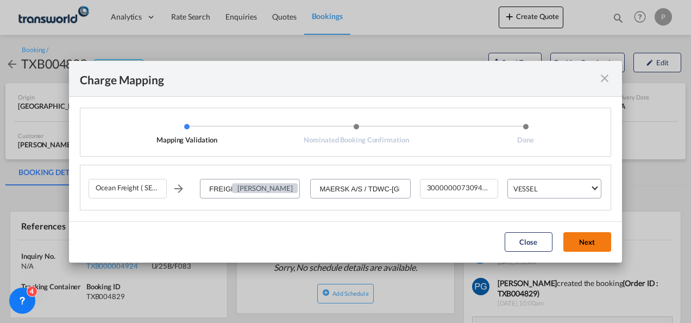
click at [591, 241] on button "Next" at bounding box center [588, 242] width 48 height 20
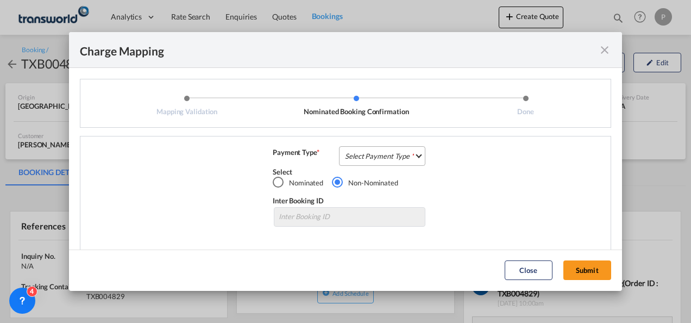
click at [403, 154] on md-select "Select Payment Type COLLECT PREPAID" at bounding box center [382, 156] width 86 height 20
click at [403, 154] on md-option "COLLECT" at bounding box center [381, 156] width 96 height 26
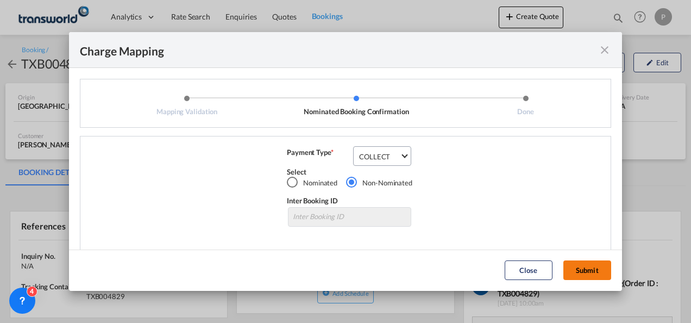
click at [590, 275] on button "Submit" at bounding box center [588, 270] width 48 height 20
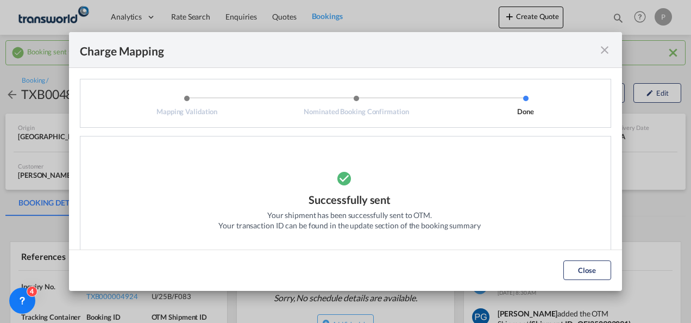
click at [606, 51] on md-icon "icon-close fg-AAA8AD cursor" at bounding box center [604, 49] width 13 height 13
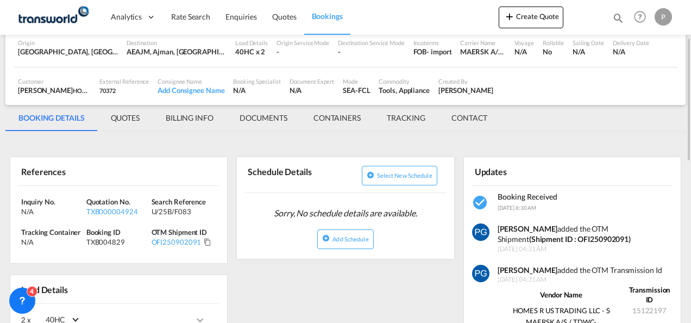
scroll to position [89, 0]
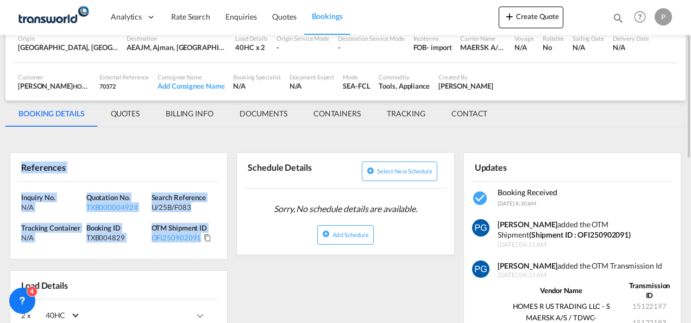
drag, startPoint x: 17, startPoint y: 166, endPoint x: 211, endPoint y: 253, distance: 212.1
click at [211, 253] on div "References Inquiry No. N/A Quotation No. TXB000004924 Search Reference U/25B/F0…" at bounding box center [119, 205] width 218 height 107
copy div "References Inquiry No. N/A Quotation No. TXB000004924 Search Reference U/25B/F0…"
click at [524, 18] on button "Create Quote" at bounding box center [531, 18] width 65 height 22
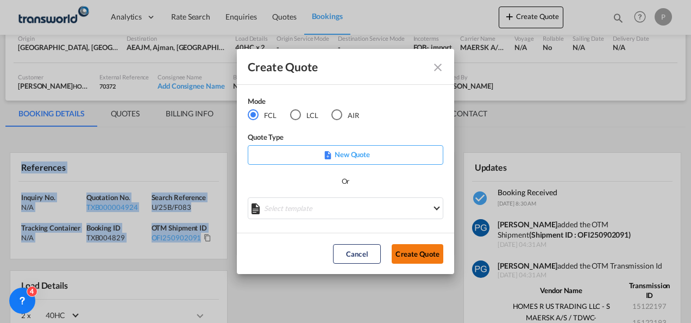
click at [430, 254] on button "Create Quote" at bounding box center [418, 254] width 52 height 20
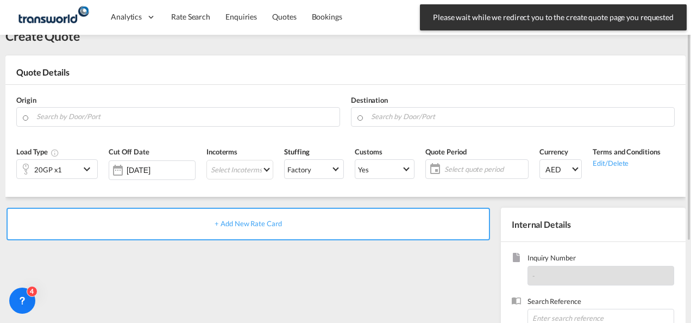
scroll to position [28, 0]
click at [142, 117] on input "S" at bounding box center [185, 116] width 298 height 19
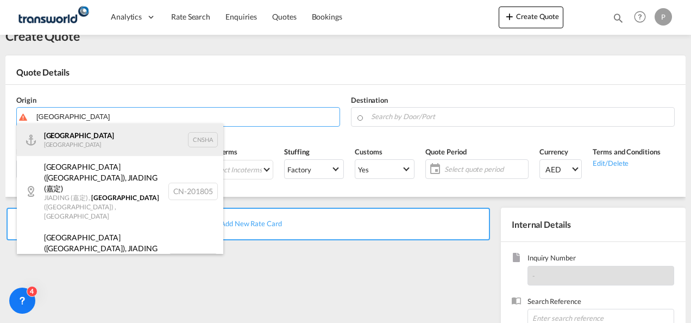
click at [115, 142] on div "Shanghai [GEOGRAPHIC_DATA] CNSHA" at bounding box center [120, 139] width 206 height 33
type input "[GEOGRAPHIC_DATA], [GEOGRAPHIC_DATA]"
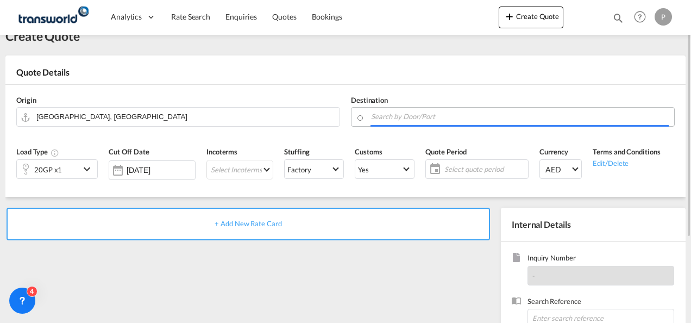
click at [396, 118] on input "Search by Door/Port" at bounding box center [520, 116] width 298 height 19
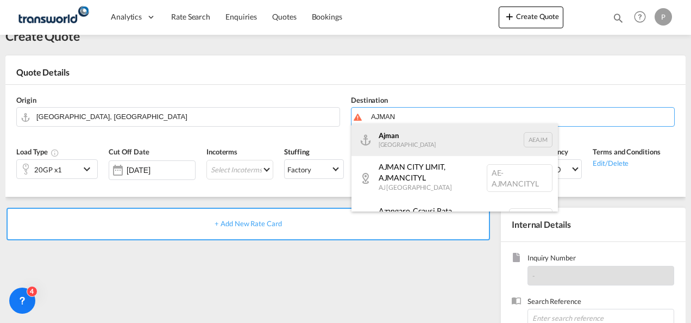
click at [400, 136] on div "Ajman [GEOGRAPHIC_DATA] [GEOGRAPHIC_DATA]" at bounding box center [455, 139] width 206 height 33
type input "Ajman, AEAJM"
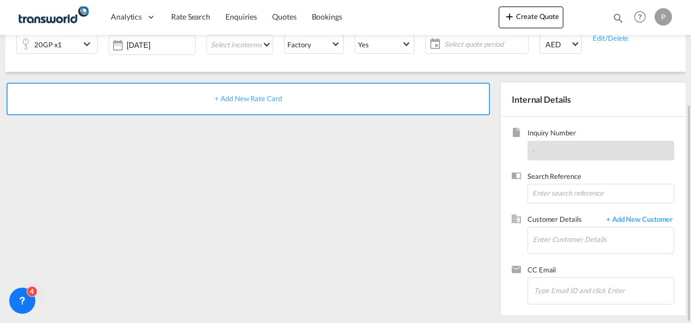
scroll to position [153, 0]
click at [550, 196] on input at bounding box center [601, 194] width 147 height 20
type input "U/25/B/F080"
click at [577, 236] on input "Enter Customer Details" at bounding box center [603, 239] width 141 height 24
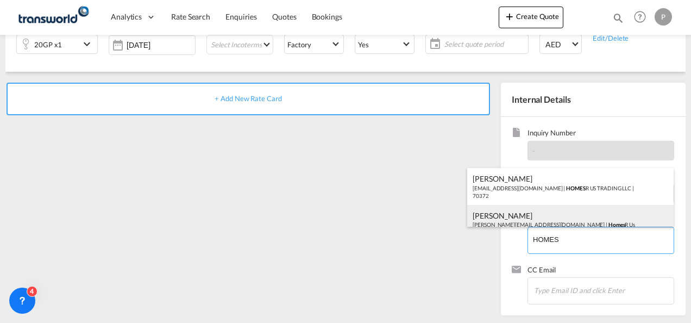
click at [566, 225] on div "[PERSON_NAME] [PERSON_NAME][EMAIL_ADDRESS][DOMAIN_NAME] | Homes R Us" at bounding box center [570, 219] width 206 height 29
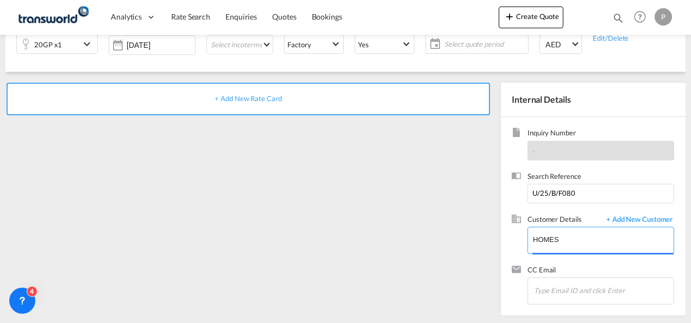
type input "Homes R Us, [PERSON_NAME], [PERSON_NAME][EMAIL_ADDRESS][DOMAIN_NAME]"
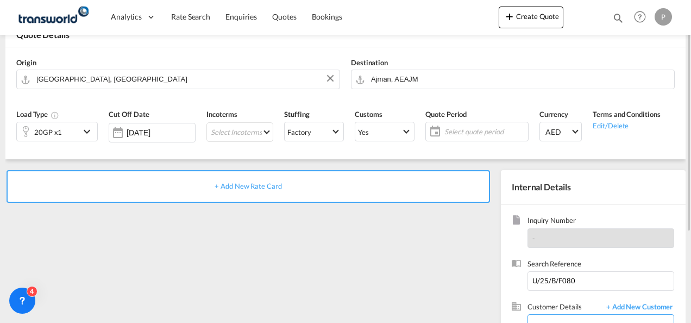
scroll to position [45, 0]
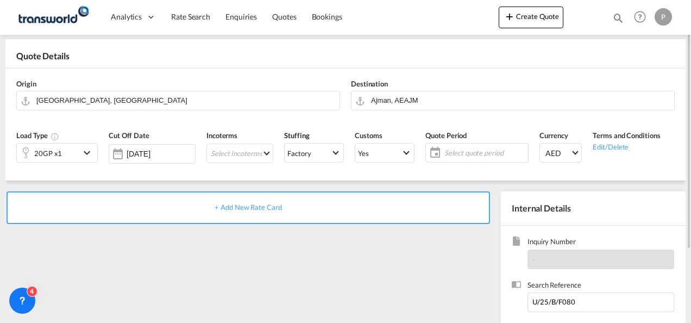
click at [78, 158] on div "20GP x1" at bounding box center [48, 152] width 63 height 18
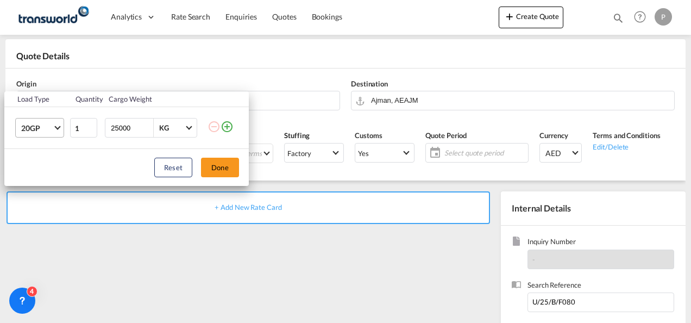
click at [52, 123] on span "20GP" at bounding box center [37, 128] width 32 height 11
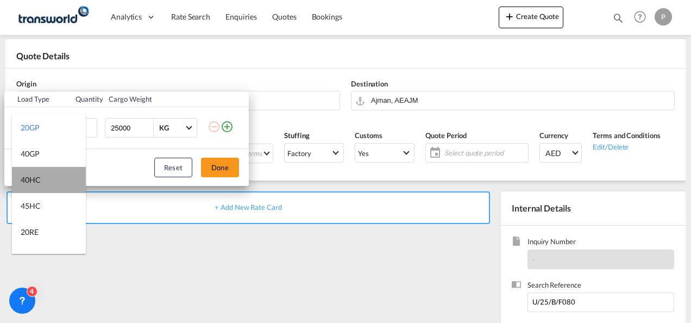
click at [49, 171] on md-option "40HC" at bounding box center [49, 180] width 74 height 26
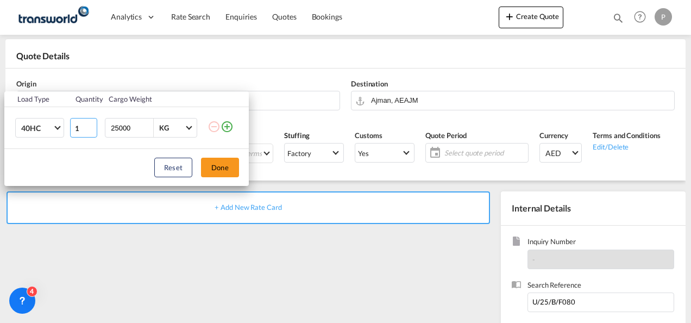
click at [80, 128] on input "1" at bounding box center [83, 128] width 27 height 20
type input "3"
click at [227, 170] on button "Done" at bounding box center [220, 168] width 38 height 20
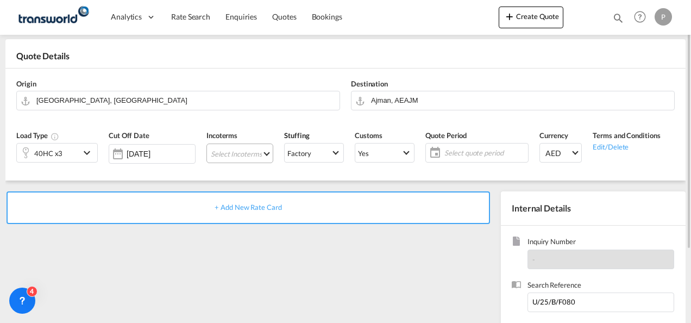
click at [224, 154] on md-select "Select Incoterms EXW - import Ex Works CIF - import Cost,Insurance and Freight …" at bounding box center [239, 153] width 67 height 20
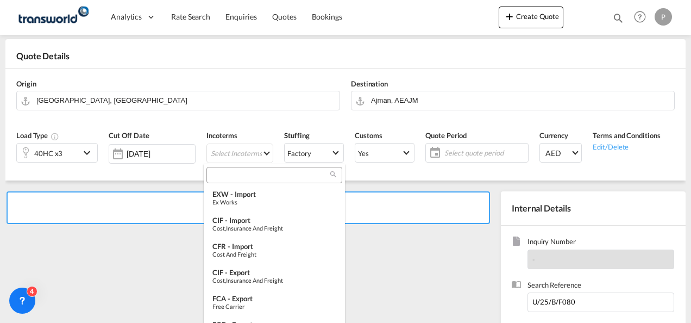
click at [228, 176] on input "search" at bounding box center [270, 175] width 121 height 10
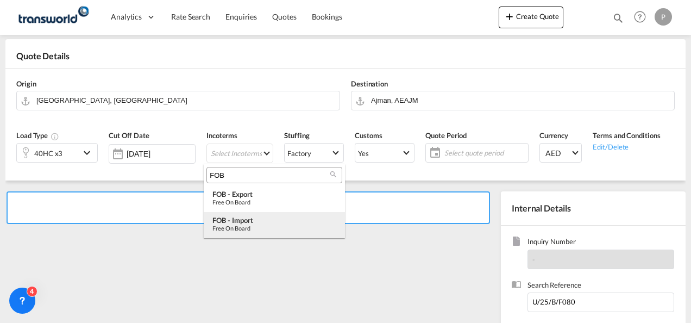
type input "FOB"
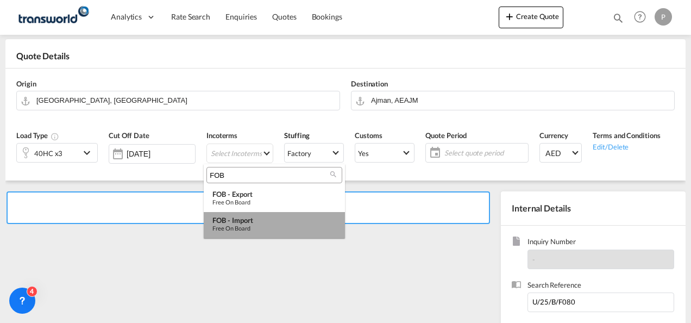
click at [246, 226] on div "Free on Board" at bounding box center [274, 227] width 124 height 7
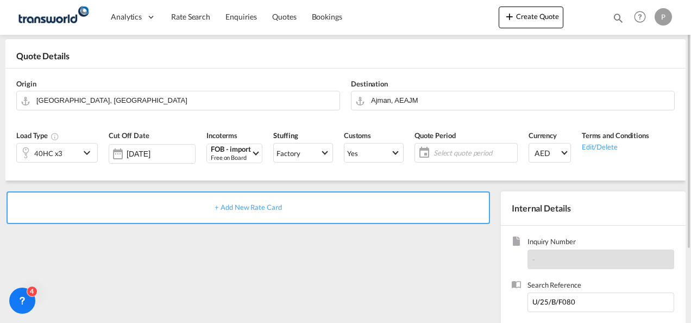
click at [451, 148] on span "Select quote period" at bounding box center [474, 153] width 81 height 10
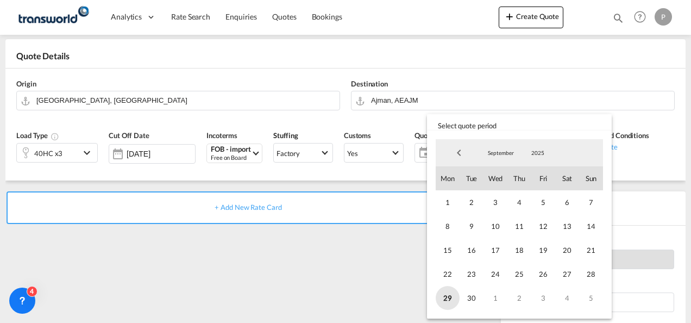
click at [450, 301] on span "29" at bounding box center [448, 298] width 24 height 24
click at [509, 152] on span "September" at bounding box center [501, 153] width 35 height 8
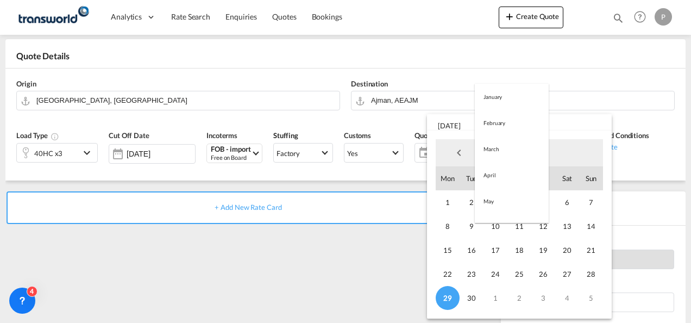
scroll to position [152, 0]
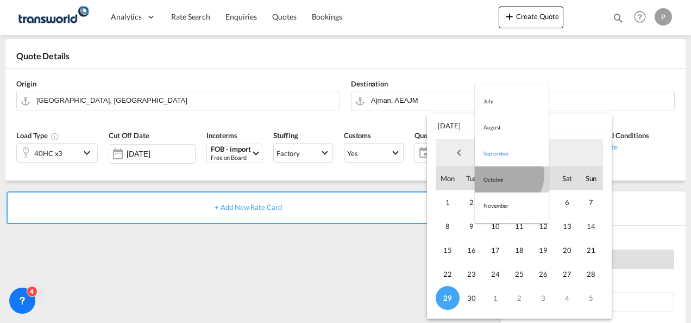
click at [504, 175] on md-option "October" at bounding box center [512, 179] width 74 height 26
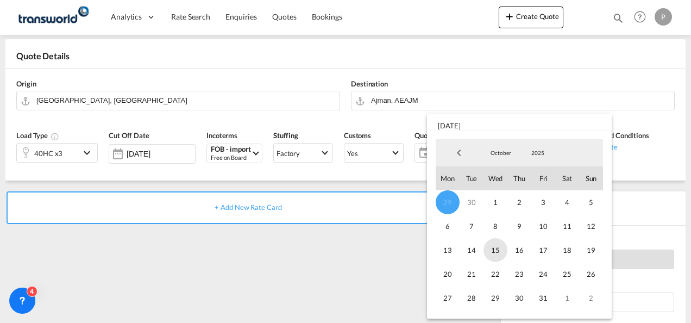
click at [502, 249] on span "15" at bounding box center [496, 250] width 24 height 24
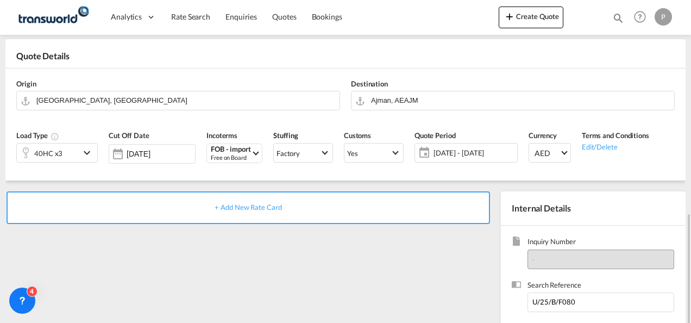
scroll to position [153, 0]
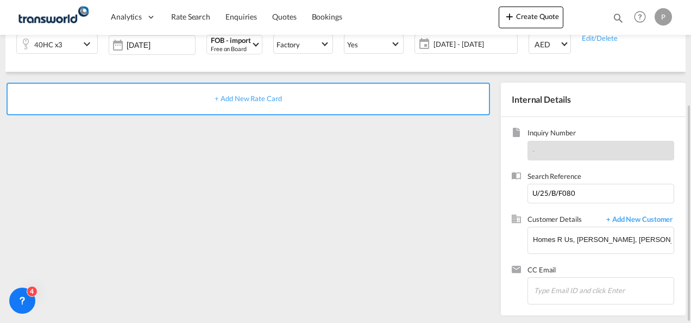
click at [237, 96] on span "+ Add New Rate Card" at bounding box center [248, 98] width 67 height 9
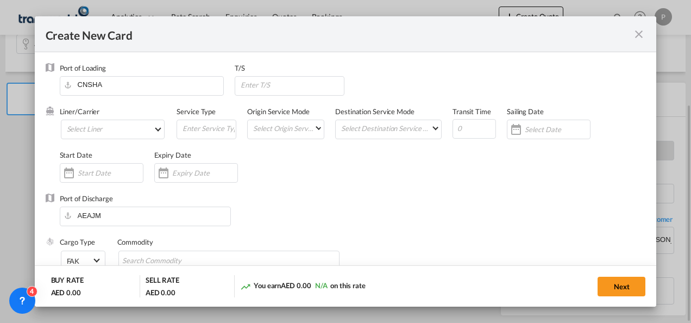
type input "Basic Ocean Freight"
select select "per equipment"
click at [80, 128] on md-select "Select Liner 2HM LOGISTICS D.O.O. / TDWC-CAPODISTRI 2HM LOGISTICS D.O.O. / TDWC…" at bounding box center [113, 130] width 104 height 20
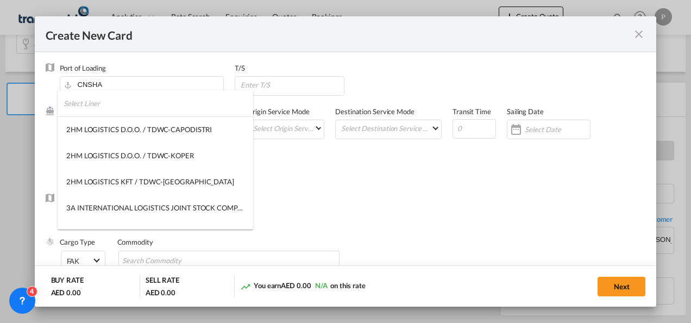
click at [103, 101] on input "search" at bounding box center [159, 103] width 190 height 26
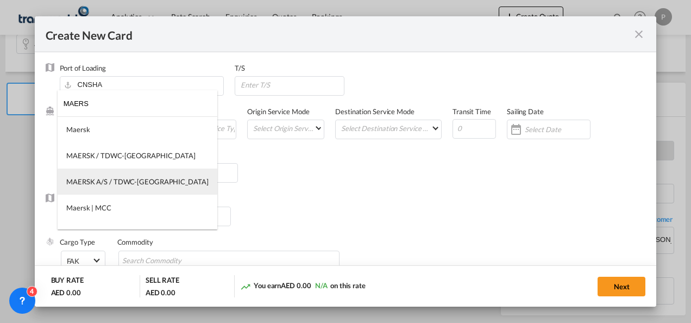
type input "MAERS"
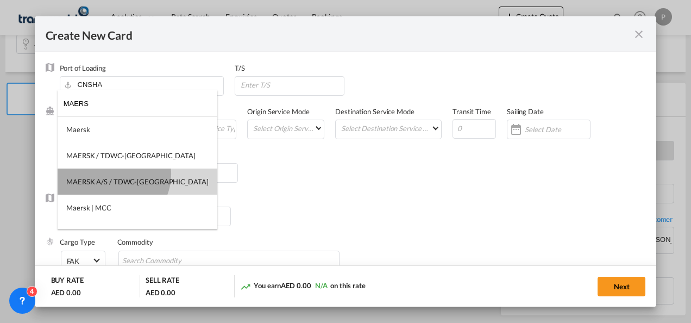
click at [112, 174] on md-option "MAERSK A/S / TDWC-[GEOGRAPHIC_DATA]" at bounding box center [138, 181] width 160 height 26
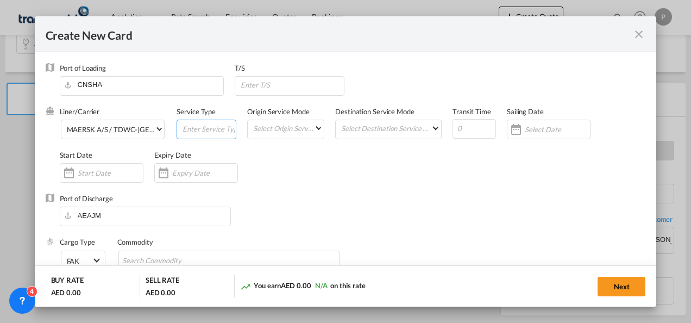
click at [201, 126] on input "Create New Card ..." at bounding box center [208, 128] width 54 height 16
type input "FOB IMPORT"
click at [197, 167] on div "Create New Card ..." at bounding box center [196, 173] width 84 height 20
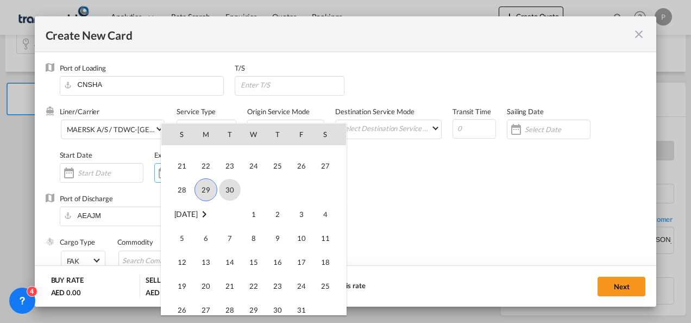
scroll to position [251806, 0]
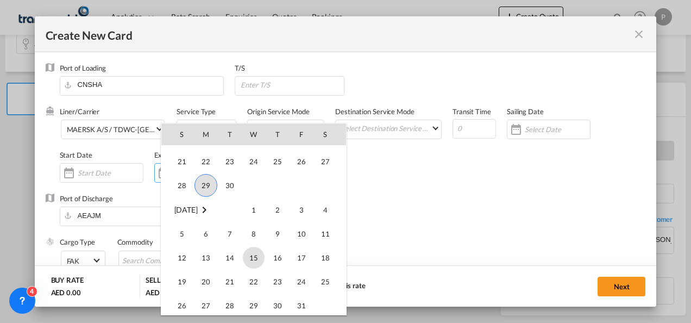
click at [248, 258] on span "15" at bounding box center [254, 258] width 22 height 22
type input "[DATE]"
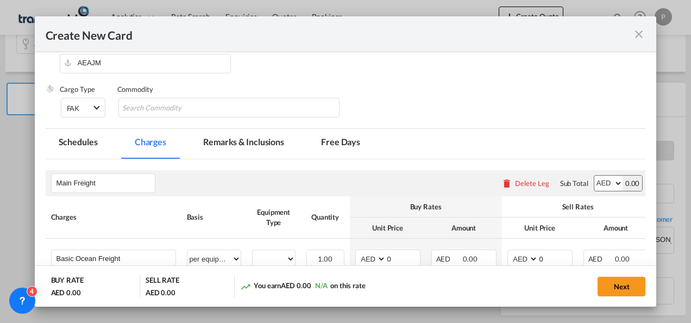
scroll to position [154, 0]
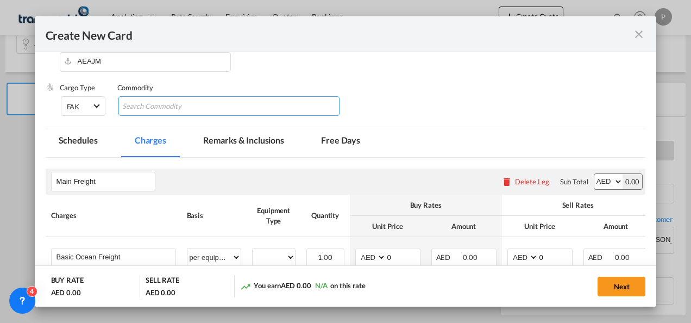
click at [171, 105] on input "Chips input." at bounding box center [171, 106] width 99 height 17
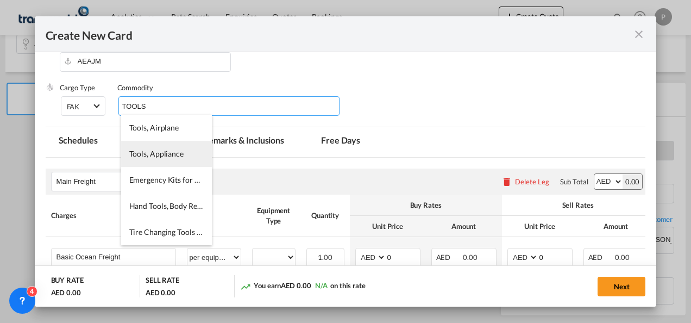
type input "TOOLS"
click at [155, 157] on span "Tools, Appliance" at bounding box center [156, 153] width 54 height 9
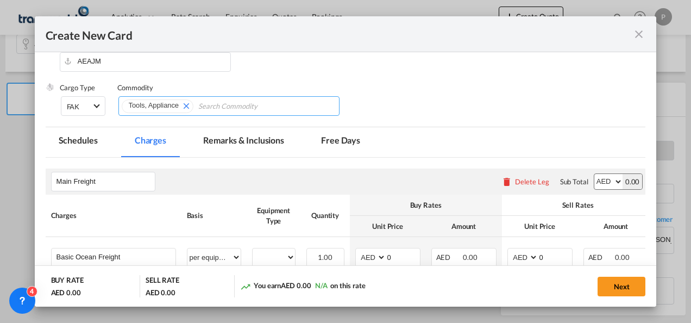
scroll to position [258, 0]
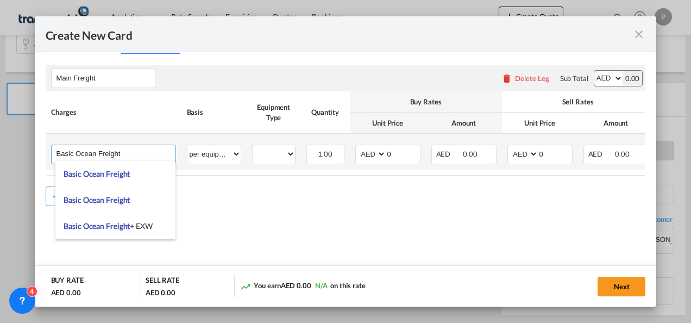
click at [133, 155] on input "Basic Ocean Freight" at bounding box center [116, 153] width 119 height 16
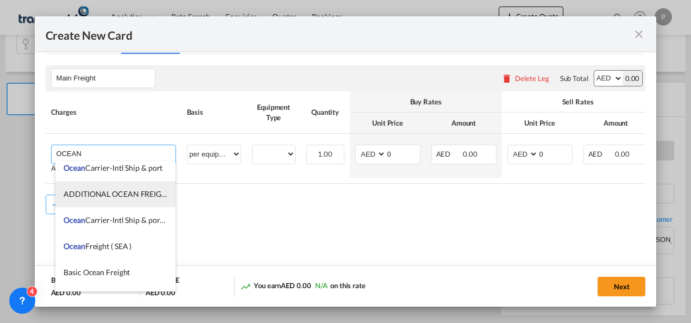
scroll to position [33, 0]
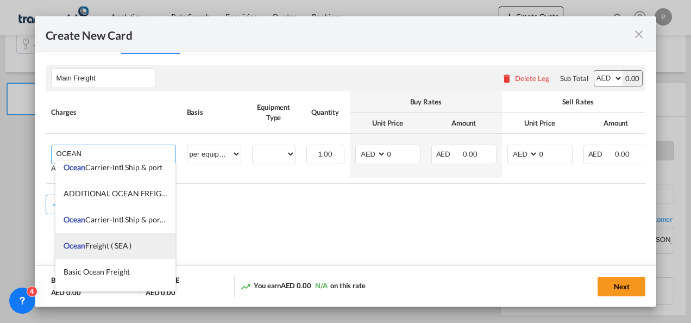
click at [122, 246] on span "Ocean Freight ( SEA )" at bounding box center [98, 245] width 68 height 9
type input "Ocean Freight ( SEA )"
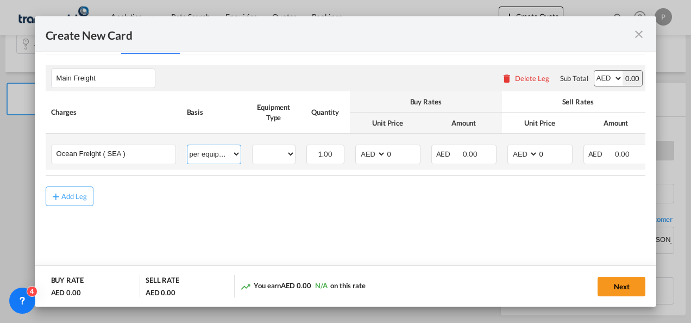
click at [213, 155] on select "per equipment per container per B/L per shipping bill per shipment % on freight…" at bounding box center [213, 153] width 53 height 17
select select "per shipment"
click at [187, 145] on select "per equipment per container per B/L per shipping bill per shipment % on freight…" at bounding box center [213, 153] width 53 height 17
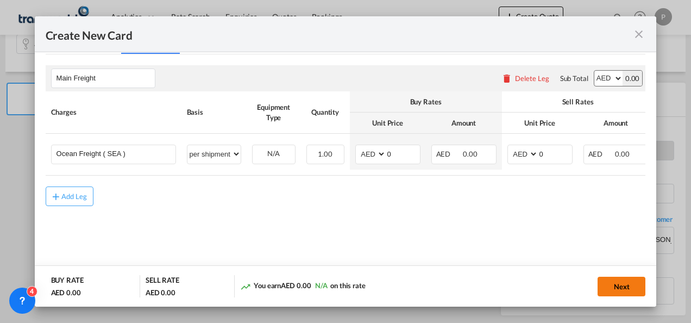
click at [620, 284] on button "Next" at bounding box center [622, 287] width 48 height 20
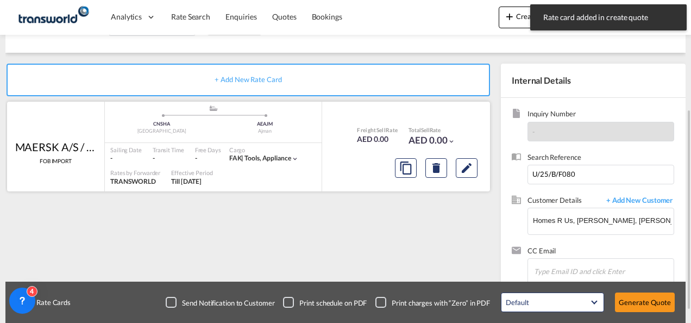
scroll to position [174, 0]
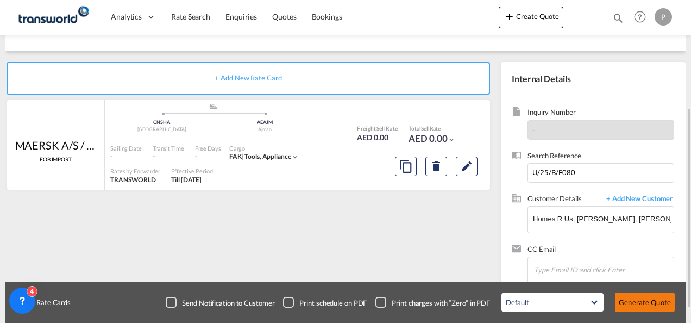
click at [635, 301] on button "Generate Quote" at bounding box center [645, 302] width 60 height 20
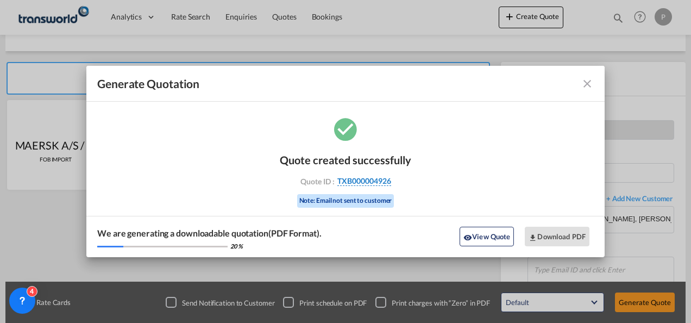
click at [373, 180] on span "TXB000004926" at bounding box center [364, 181] width 54 height 10
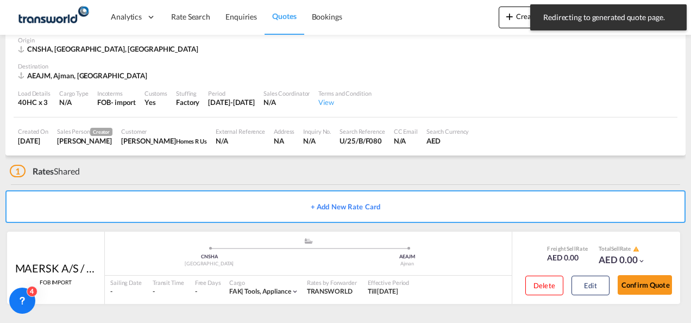
scroll to position [54, 0]
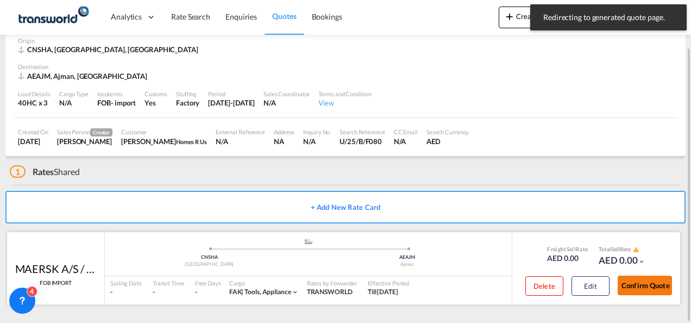
click at [648, 293] on button "Confirm Quote" at bounding box center [645, 286] width 54 height 20
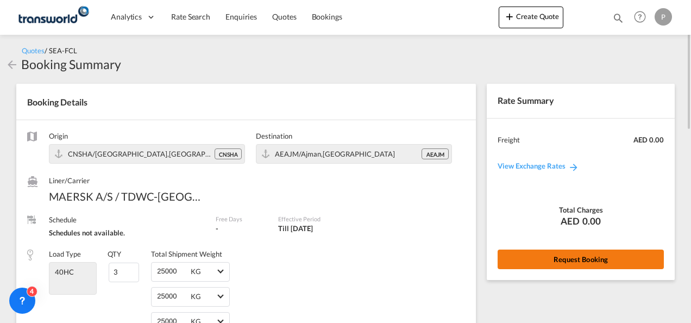
click at [564, 259] on button "Request Booking" at bounding box center [581, 259] width 166 height 20
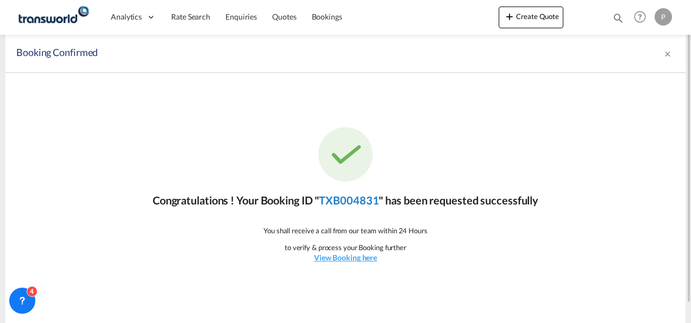
click at [363, 198] on link "TXB004831" at bounding box center [349, 199] width 60 height 13
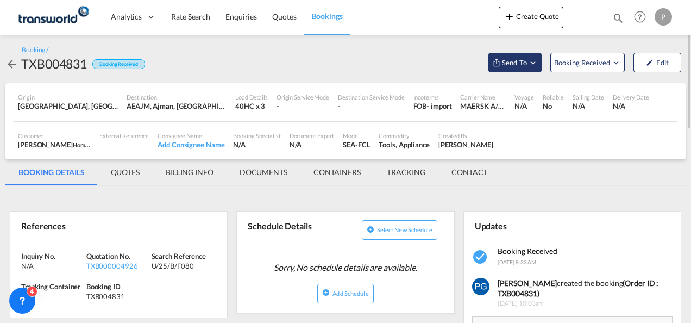
click at [519, 67] on span "Send To" at bounding box center [514, 62] width 27 height 11
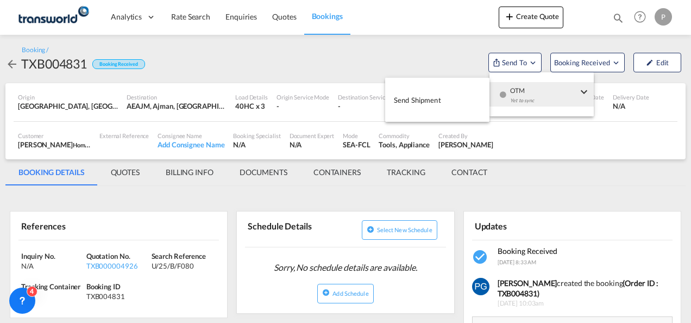
click at [439, 102] on span "Send Shipment" at bounding box center [417, 99] width 47 height 17
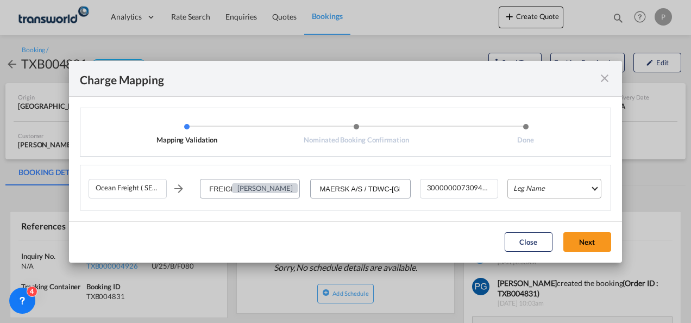
click at [526, 187] on md-select "Leg Name HANDLING ORIGIN VESSEL HANDLING DESTINATION OTHERS TL PICK UP CUSTOMS …" at bounding box center [555, 189] width 94 height 20
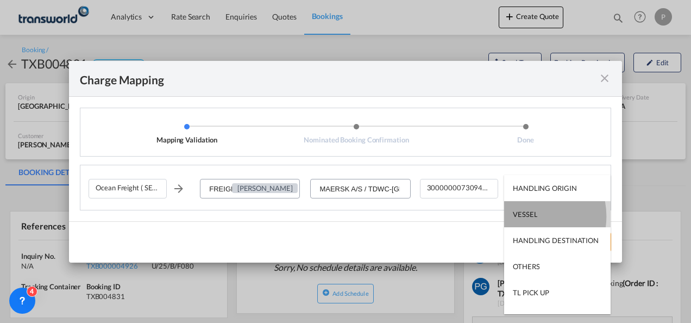
click at [525, 216] on div "VESSEL" at bounding box center [525, 214] width 24 height 10
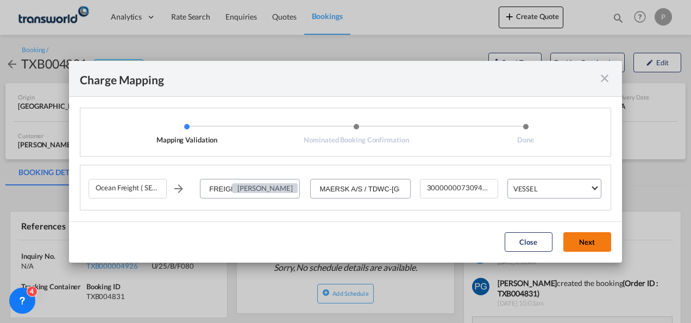
click at [572, 236] on button "Next" at bounding box center [588, 242] width 48 height 20
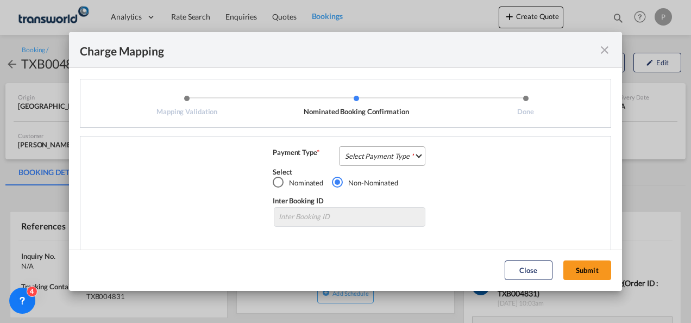
click at [400, 149] on md-select "Select Payment Type COLLECT PREPAID" at bounding box center [382, 156] width 86 height 20
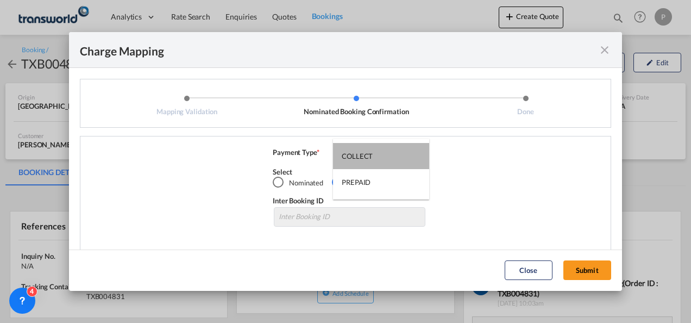
click at [400, 149] on md-option "COLLECT" at bounding box center [381, 156] width 96 height 26
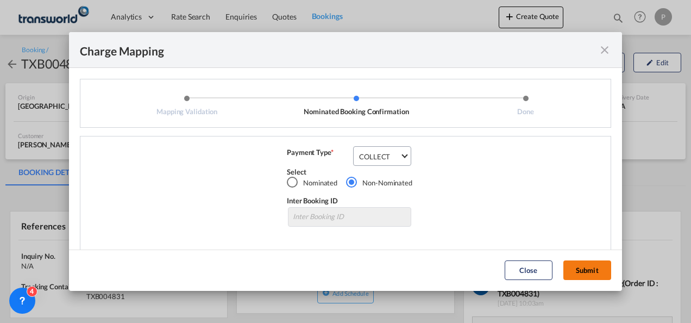
click at [576, 267] on button "Submit" at bounding box center [588, 270] width 48 height 20
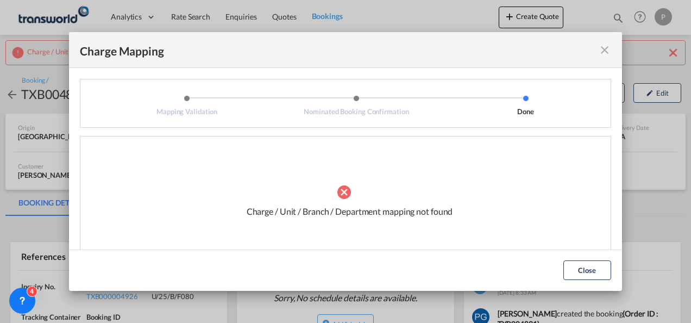
click at [602, 54] on md-icon "icon-close fg-AAA8AD cursor" at bounding box center [604, 49] width 13 height 13
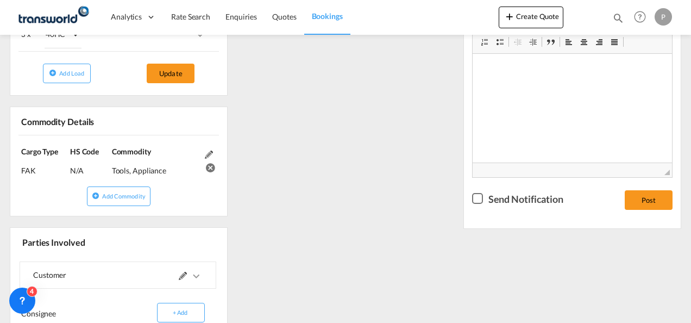
scroll to position [430, 0]
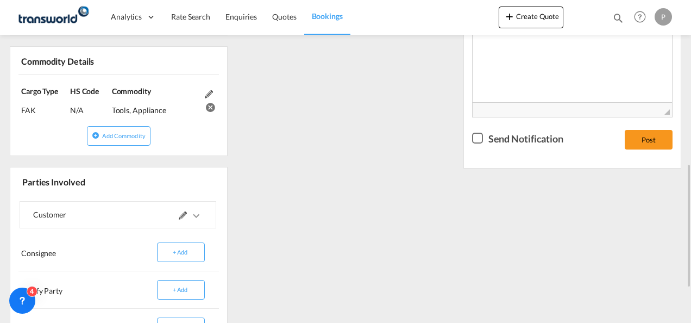
click at [186, 216] on md-icon at bounding box center [183, 215] width 8 height 8
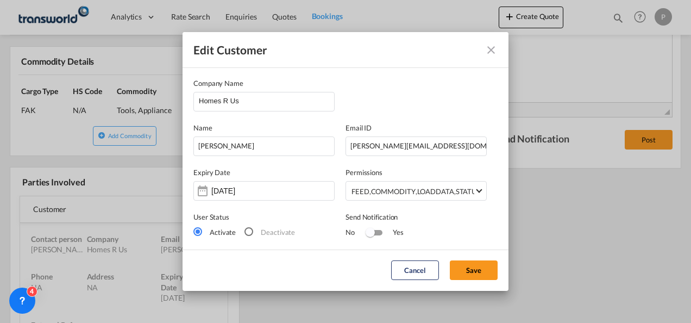
scroll to position [26, 0]
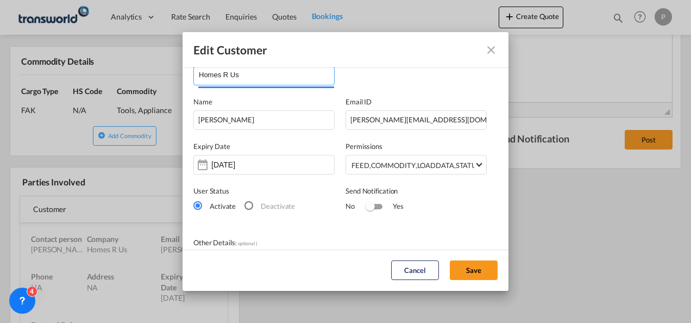
click at [259, 76] on input "Homes R Us" at bounding box center [266, 74] width 135 height 16
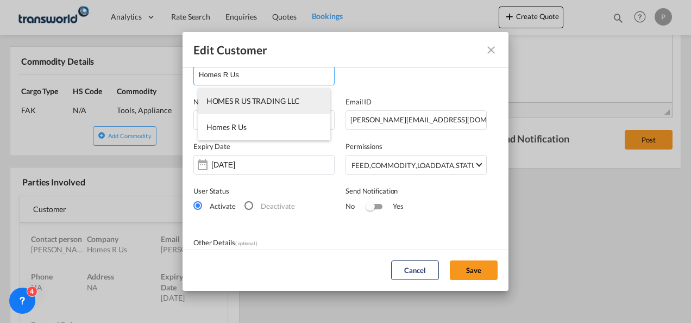
click at [264, 109] on li "HOMES R US TRADING LLC" at bounding box center [264, 101] width 132 height 26
type input "HOMES R US TRADING LLC"
type input "[EMAIL_ADDRESS][PERSON_NAME][DOMAIN_NAME]"
type input "048215568"
type input "70372"
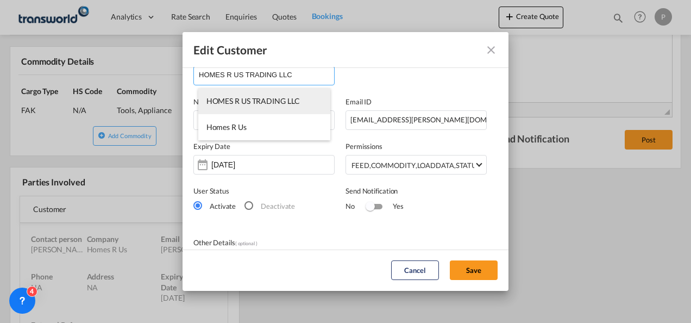
scroll to position [25, 0]
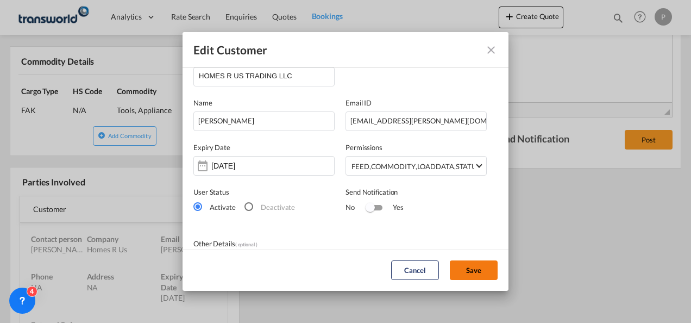
click at [469, 271] on button "Save" at bounding box center [474, 270] width 48 height 20
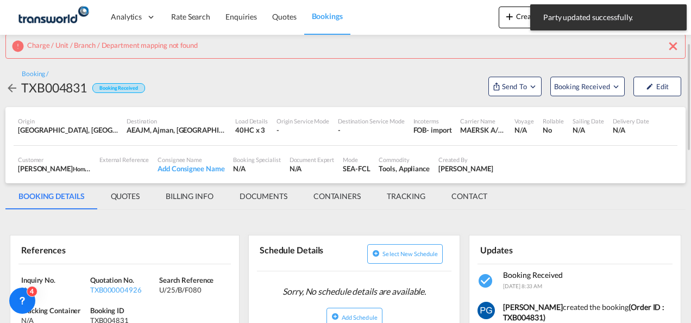
scroll to position [0, 0]
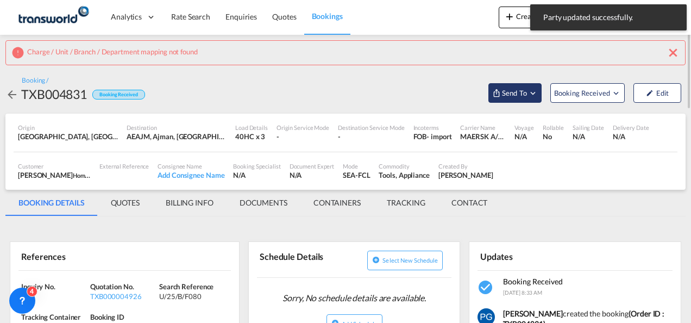
click at [521, 98] on span "Send To" at bounding box center [514, 92] width 27 height 11
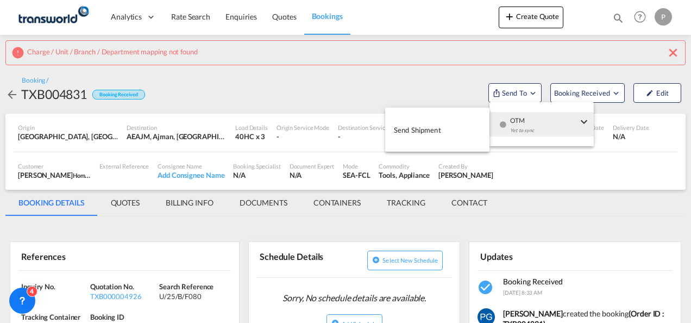
click at [439, 130] on span "Send Shipment" at bounding box center [417, 129] width 47 height 17
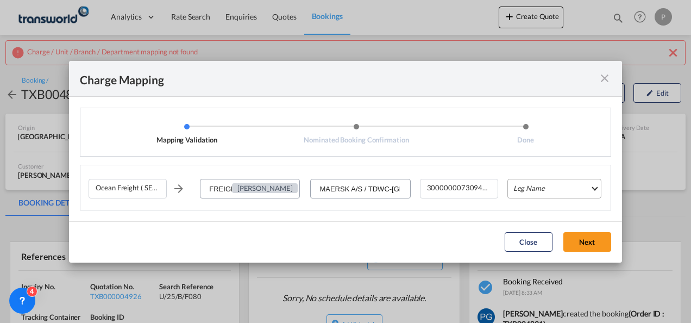
click at [543, 195] on md-select "Leg Name HANDLING ORIGIN VESSEL HANDLING DESTINATION OTHERS TL PICK UP CUSTOMS …" at bounding box center [555, 189] width 94 height 20
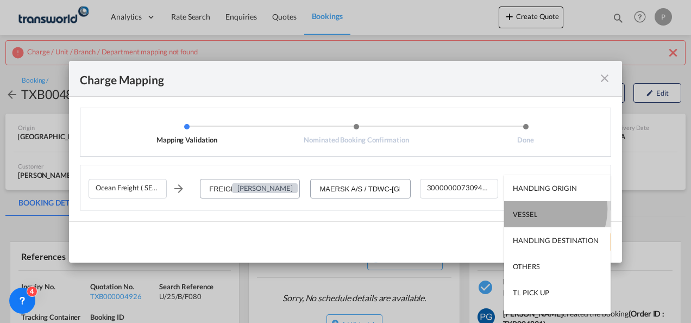
click at [543, 209] on md-option "VESSEL" at bounding box center [557, 214] width 107 height 26
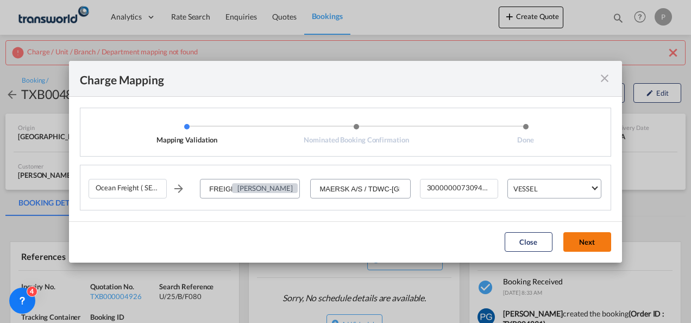
click at [591, 240] on button "Next" at bounding box center [588, 242] width 48 height 20
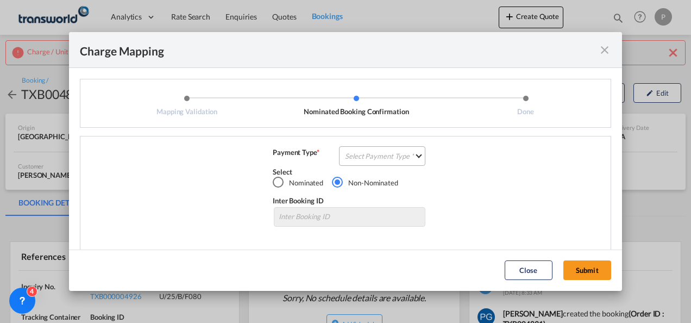
click at [359, 158] on md-select "Select Payment Type COLLECT PREPAID" at bounding box center [382, 156] width 86 height 20
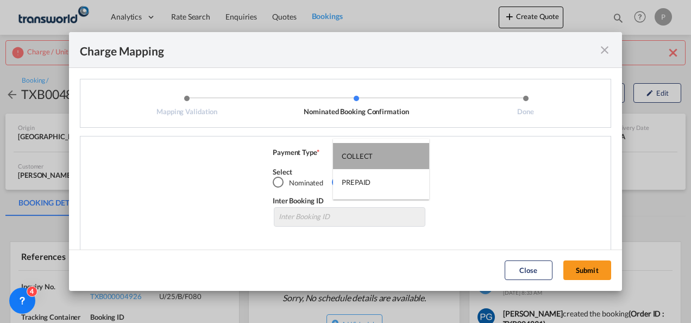
click at [359, 158] on div "COLLECT" at bounding box center [357, 156] width 31 height 10
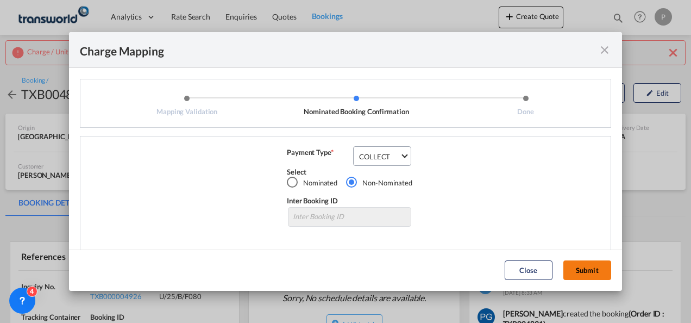
click at [585, 268] on button "Submit" at bounding box center [588, 270] width 48 height 20
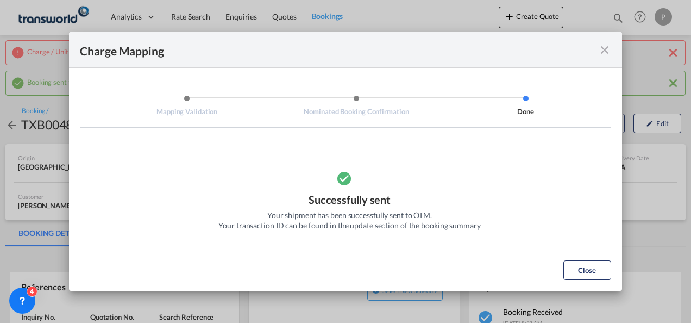
click at [602, 52] on md-icon "icon-close fg-AAA8AD cursor" at bounding box center [604, 49] width 13 height 13
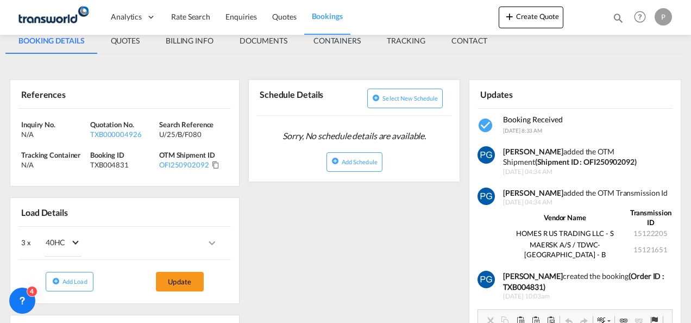
scroll to position [194, 0]
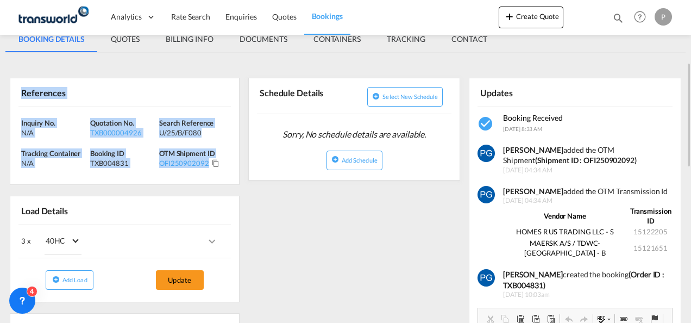
drag, startPoint x: 23, startPoint y: 89, endPoint x: 204, endPoint y: 167, distance: 197.1
click at [204, 167] on div "References Inquiry No. N/A Quotation No. TXB000004926 Search Reference U/25/B/F…" at bounding box center [125, 131] width 230 height 107
copy div "References Inquiry No. N/A Quotation No. TXB000004926 Search Reference U/25/B/F…"
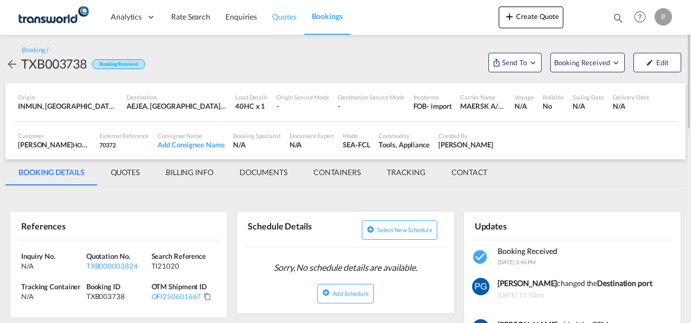
click at [284, 15] on span "Quotes" at bounding box center [284, 16] width 24 height 9
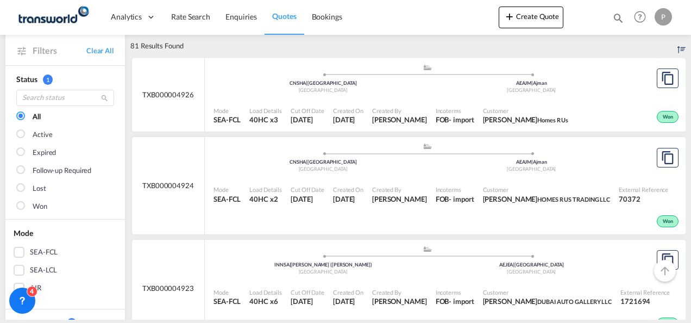
scroll to position [53, 0]
